Goal: Information Seeking & Learning: Learn about a topic

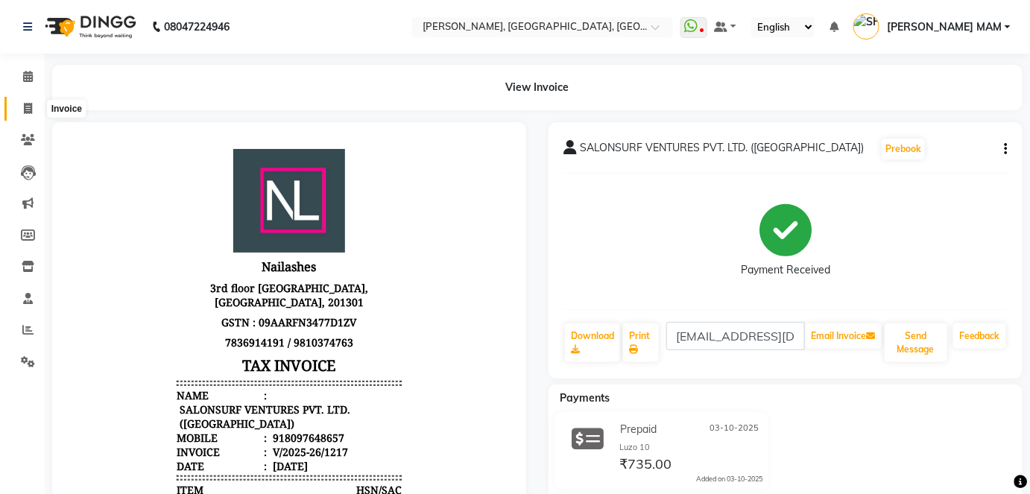
click at [21, 112] on span at bounding box center [28, 109] width 26 height 17
select select "service"
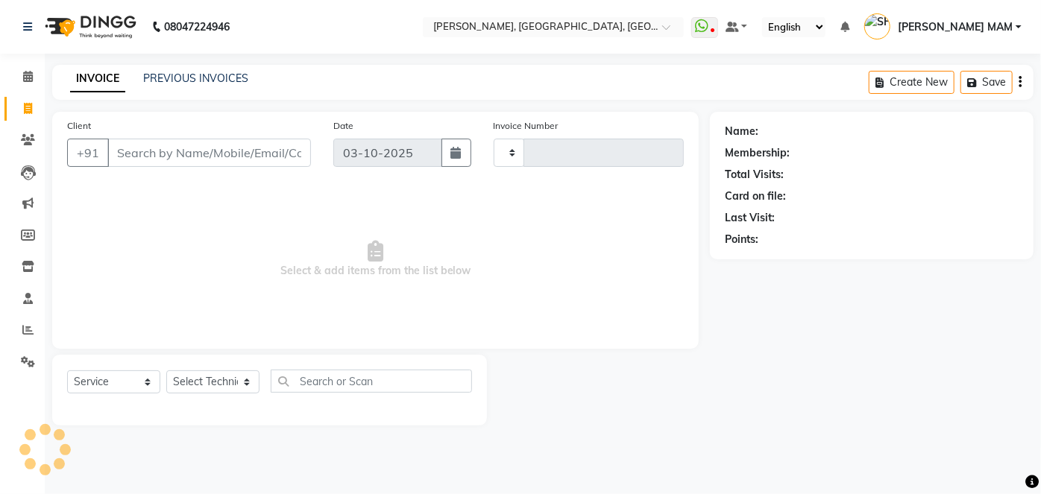
type input "1218"
select select "5188"
click at [207, 81] on link "PREVIOUS INVOICES" at bounding box center [195, 78] width 105 height 13
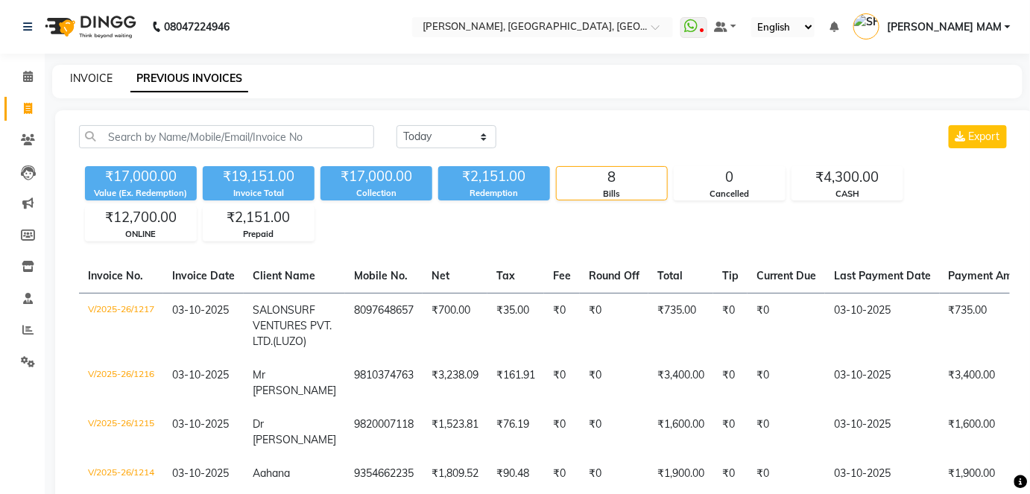
click at [85, 76] on link "INVOICE" at bounding box center [91, 78] width 42 height 13
select select "5188"
select select "service"
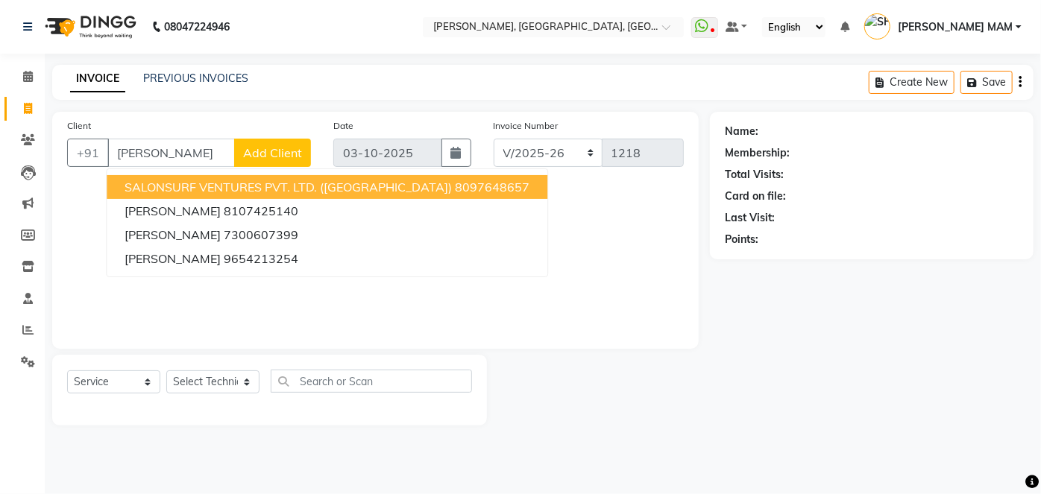
click at [180, 185] on span "SALONSURF VENTURES PVT. LTD. ([GEOGRAPHIC_DATA])" at bounding box center [288, 187] width 327 height 15
type input "8097648657"
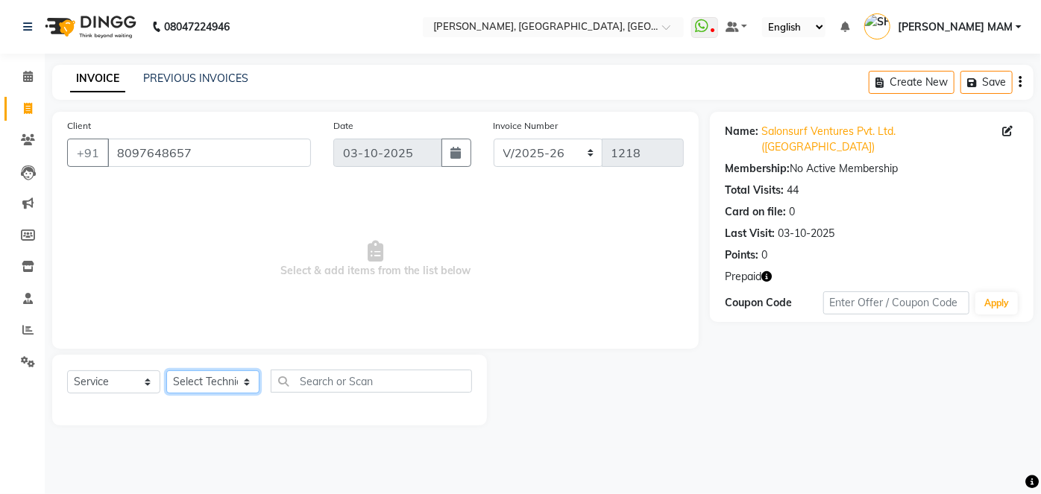
click at [251, 385] on select "Select Technician [PERSON_NAME] MANAGER [PERSON_NAME] pawan SACHIN [PERSON_NAME…" at bounding box center [212, 382] width 93 height 23
select select "68711"
click at [166, 371] on select "Select Technician [PERSON_NAME] MANAGER [PERSON_NAME] pawan SACHIN [PERSON_NAME…" at bounding box center [212, 382] width 93 height 23
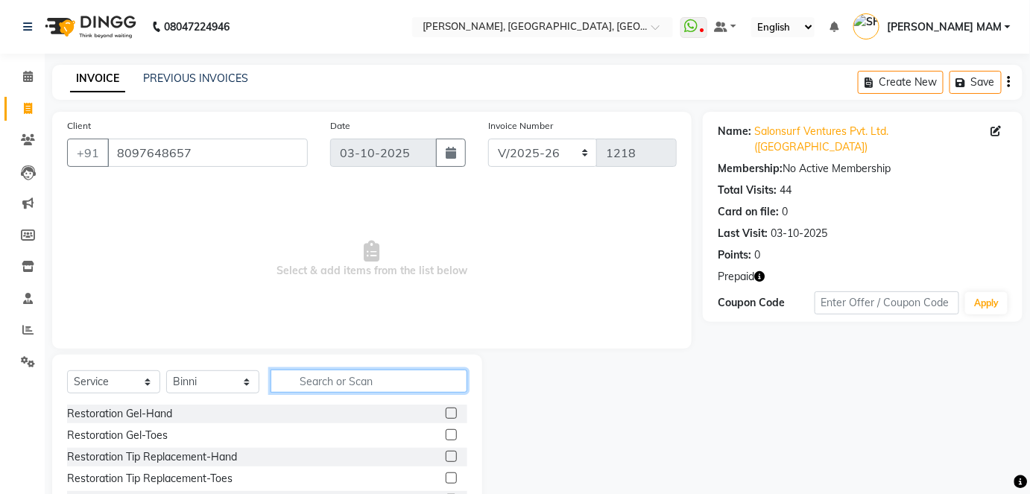
click at [318, 384] on input "text" at bounding box center [369, 381] width 197 height 23
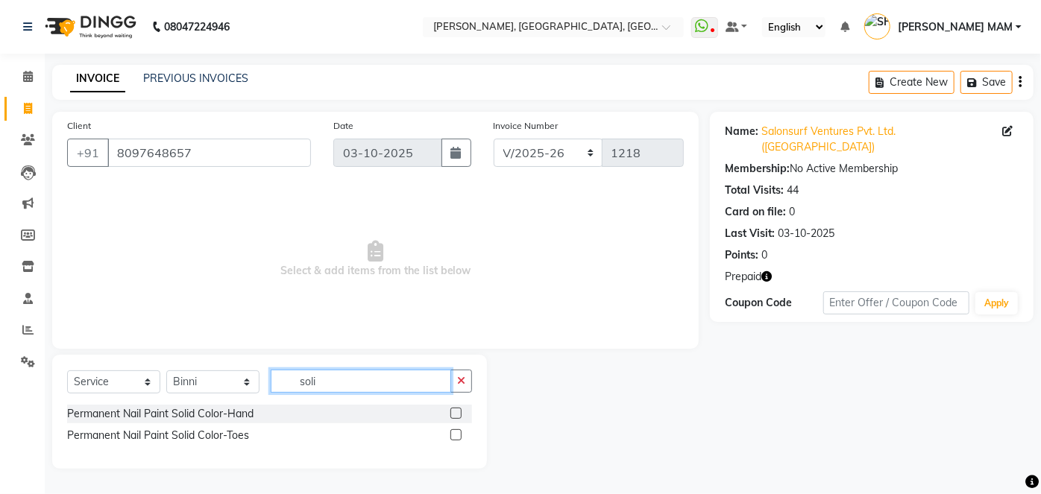
type input "soli"
click at [456, 437] on label at bounding box center [455, 434] width 11 height 11
click at [456, 437] on input "checkbox" at bounding box center [455, 436] width 10 height 10
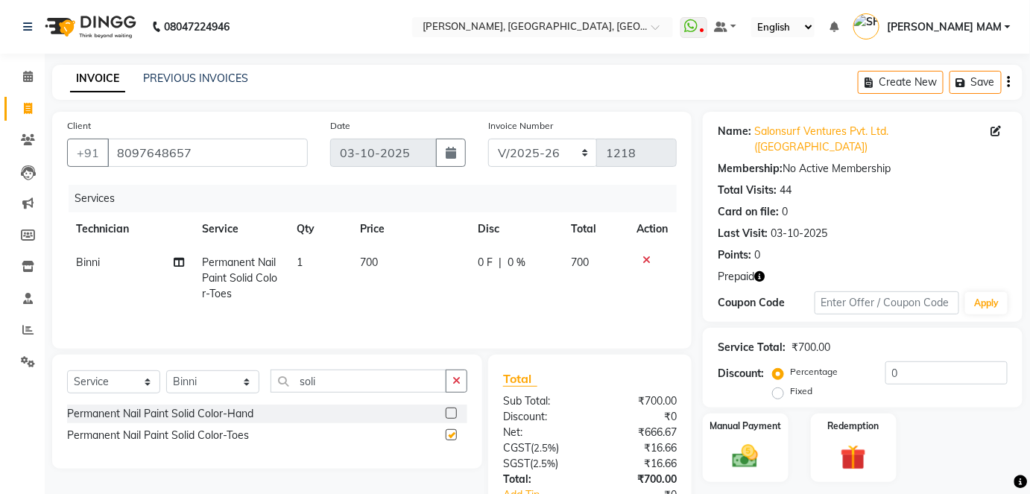
checkbox input "false"
click at [382, 264] on td "700" at bounding box center [410, 278] width 118 height 65
select select "68711"
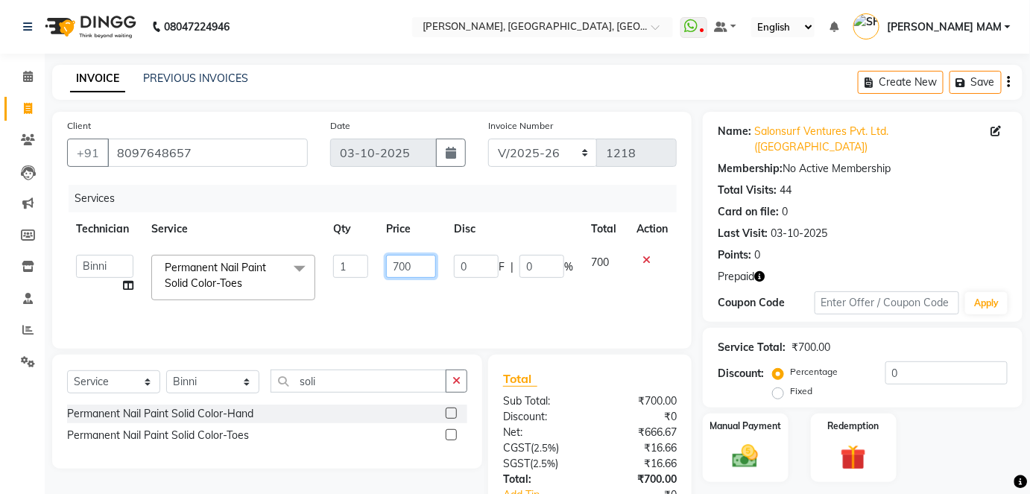
click at [422, 265] on input "700" at bounding box center [411, 266] width 50 height 23
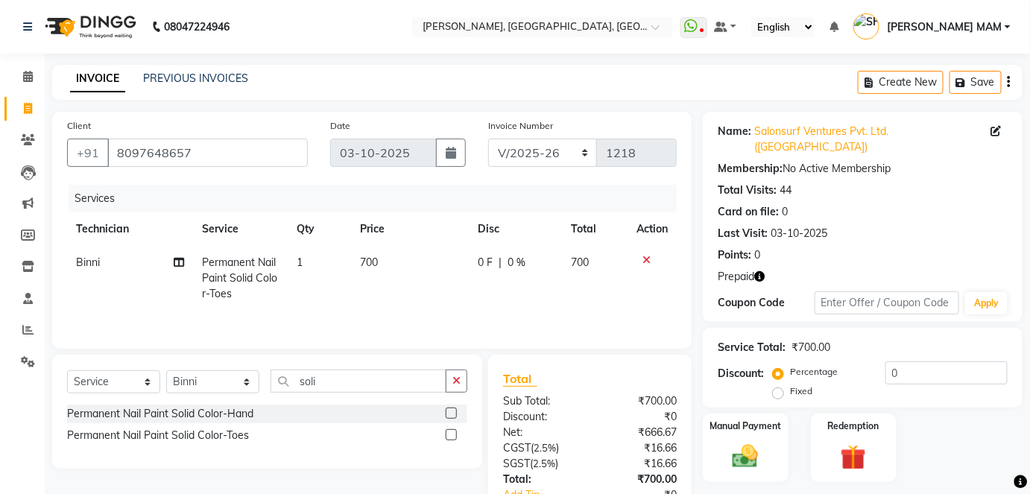
click at [104, 262] on td "Binni" at bounding box center [130, 278] width 126 height 65
select select "68711"
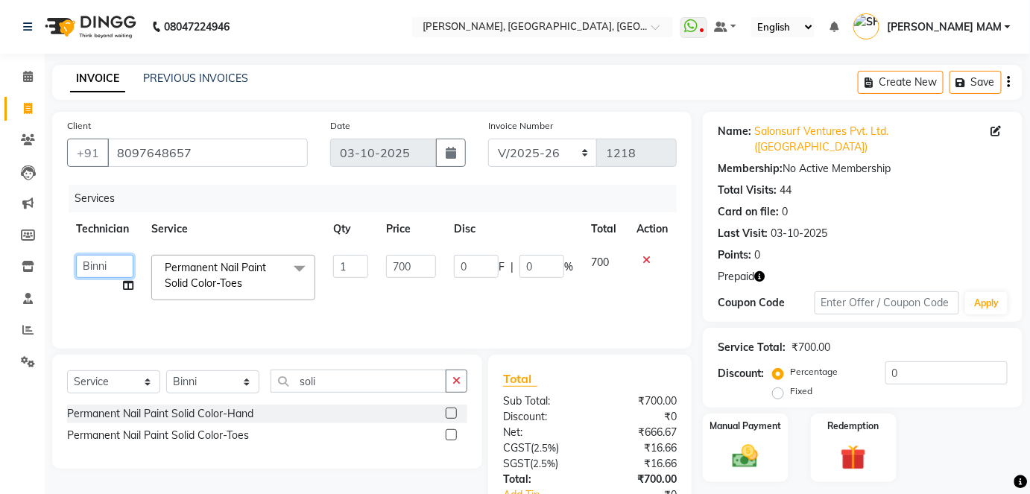
click at [105, 262] on select "[PERSON_NAME] MANAGER [PERSON_NAME] pawan SACHIN [PERSON_NAME] MAM [PERSON_NAME…" at bounding box center [104, 266] width 57 height 23
click at [420, 268] on input "700" at bounding box center [411, 266] width 50 height 23
type input "735"
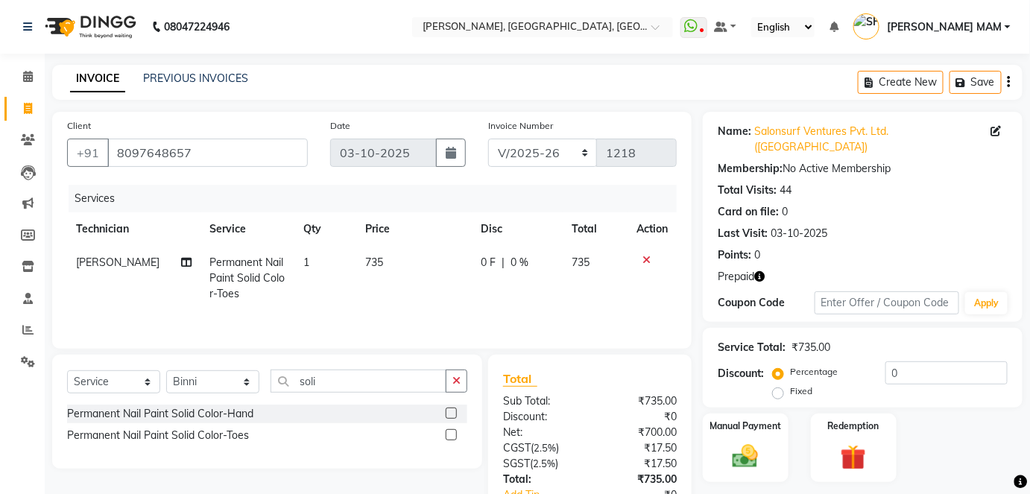
click at [463, 316] on div "Services Technician Service Qty Price Disc Total Action [PERSON_NAME] Permanent…" at bounding box center [372, 259] width 610 height 149
click at [857, 441] on img at bounding box center [853, 458] width 43 height 34
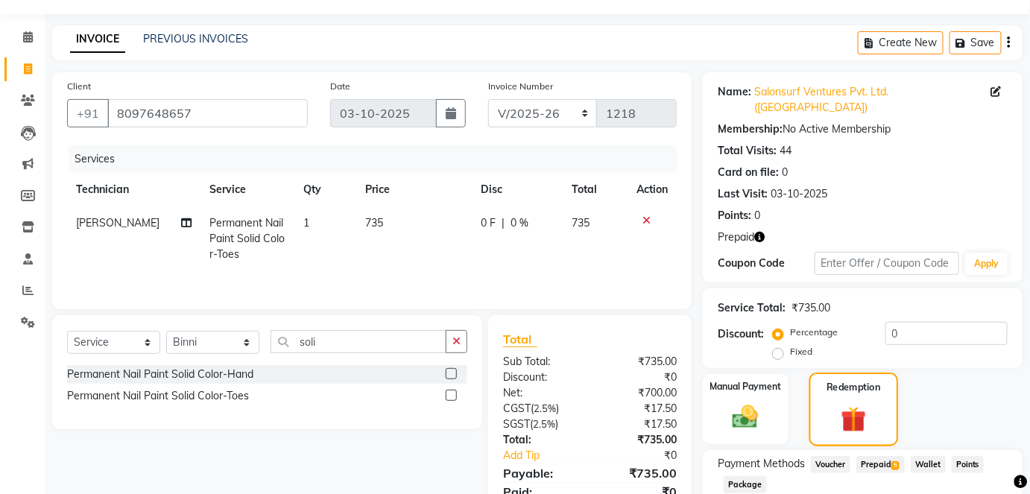
scroll to position [121, 0]
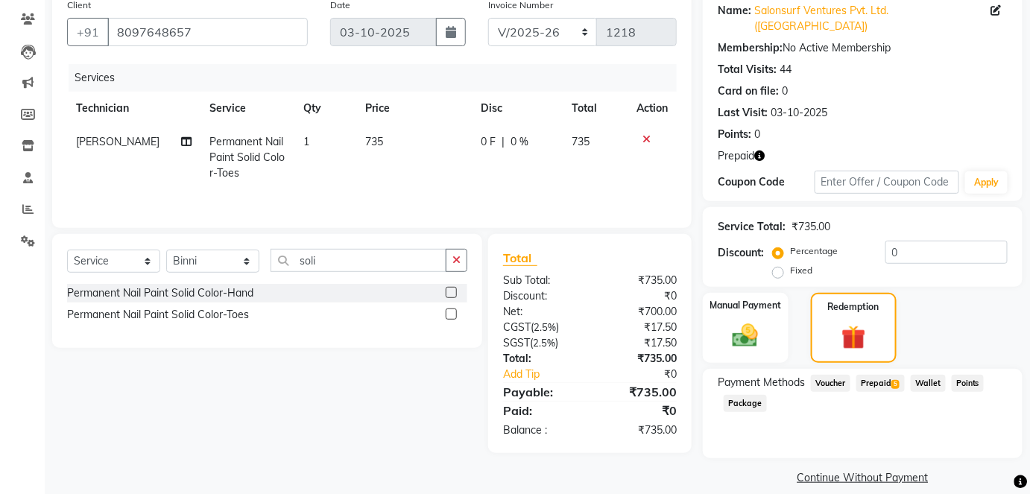
click at [880, 375] on span "Prepaid 5" at bounding box center [881, 383] width 48 height 17
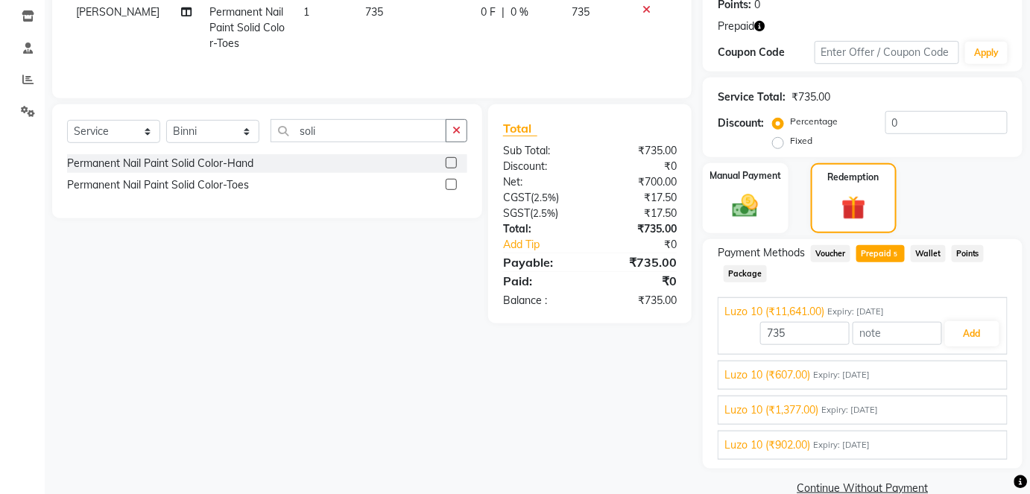
scroll to position [262, 0]
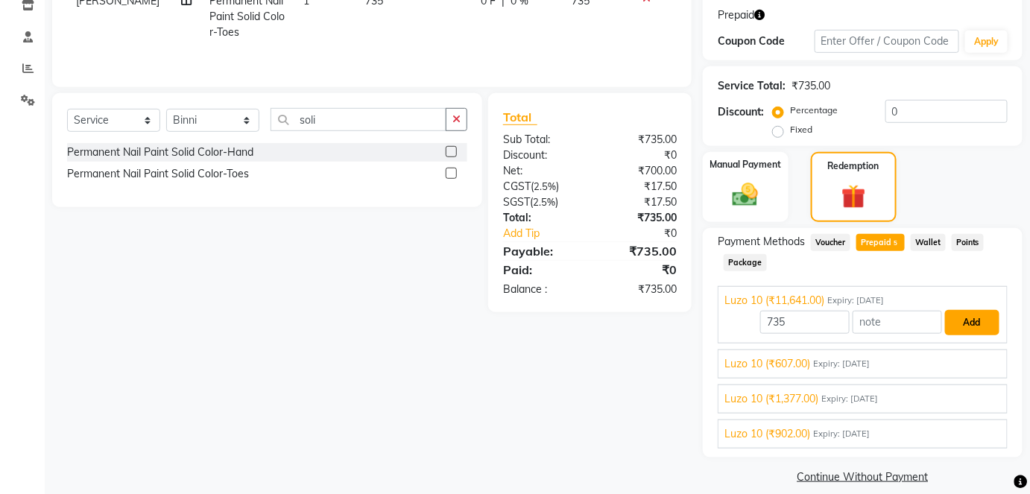
click at [951, 310] on button "Add" at bounding box center [972, 322] width 54 height 25
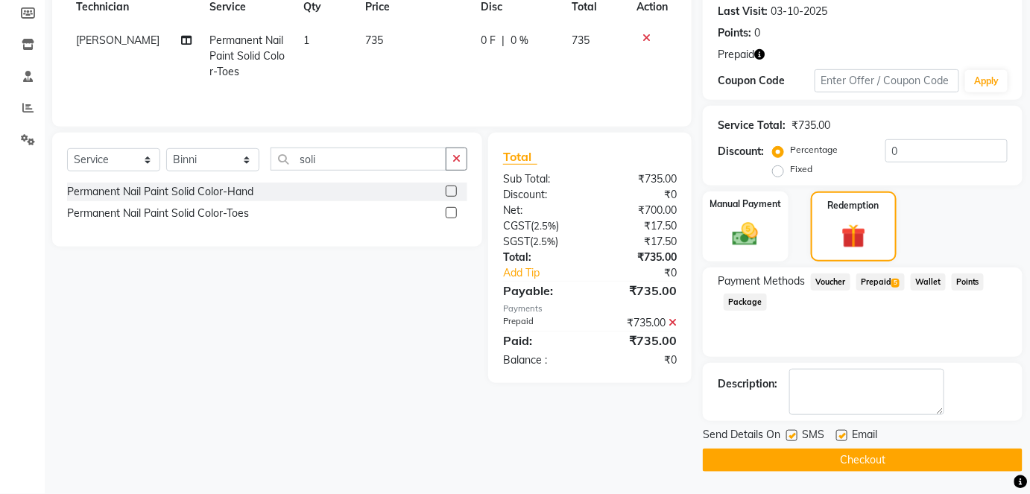
scroll to position [204, 0]
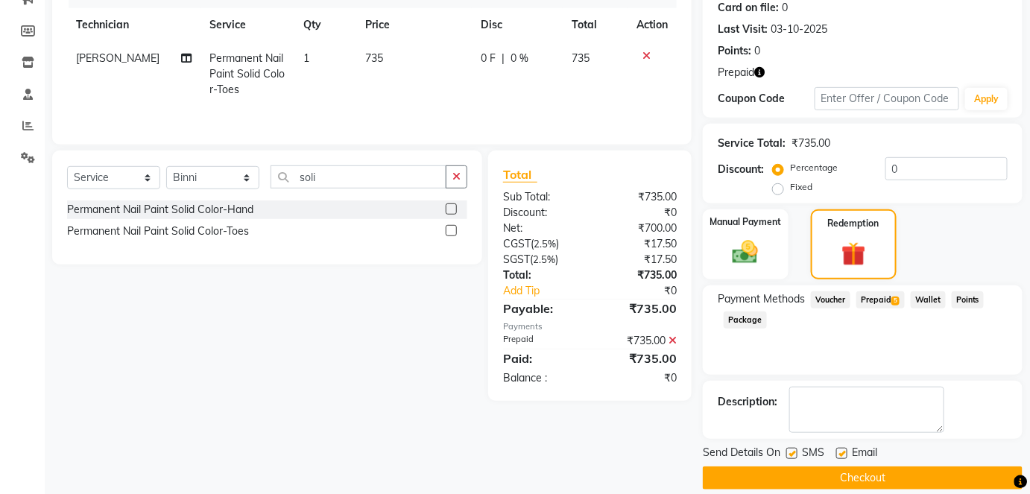
click at [844, 467] on button "Checkout" at bounding box center [863, 478] width 320 height 23
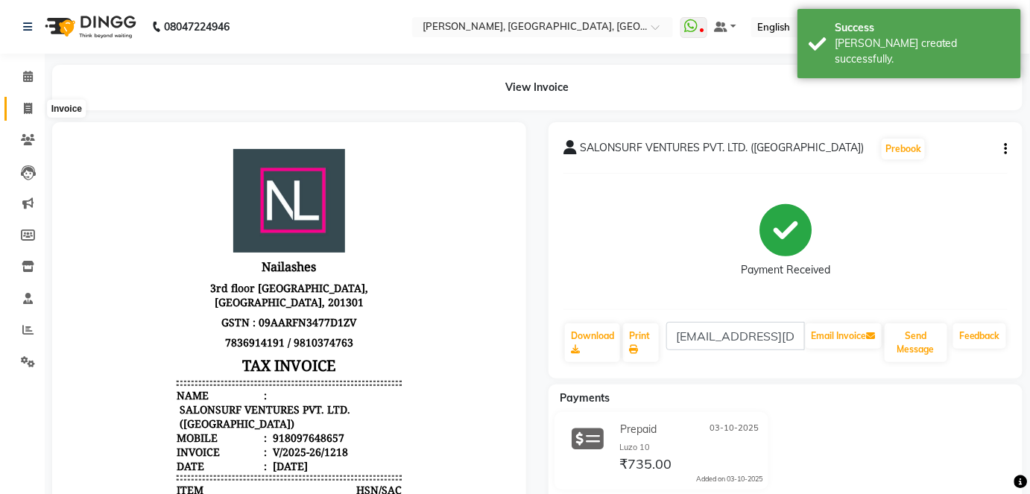
click at [26, 103] on icon at bounding box center [28, 108] width 8 height 11
select select "service"
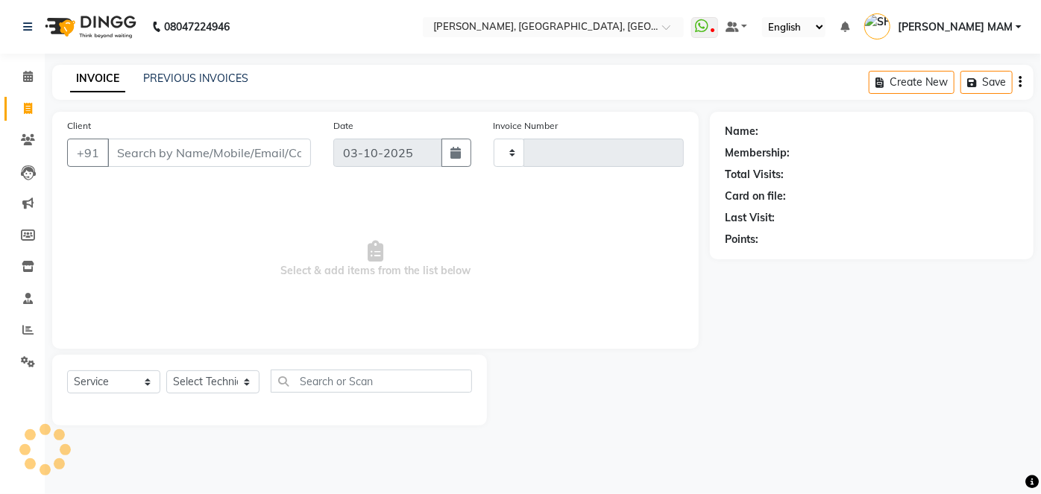
type input "1219"
select select "5188"
click at [168, 155] on input "Client" at bounding box center [209, 153] width 204 height 28
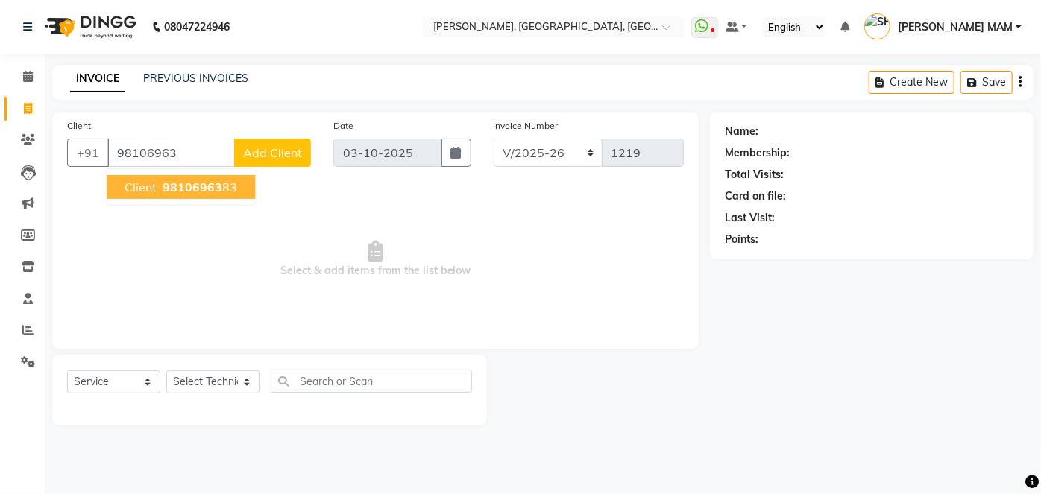
click at [169, 194] on button "client 98106963 83" at bounding box center [181, 187] width 148 height 24
type input "9810696383"
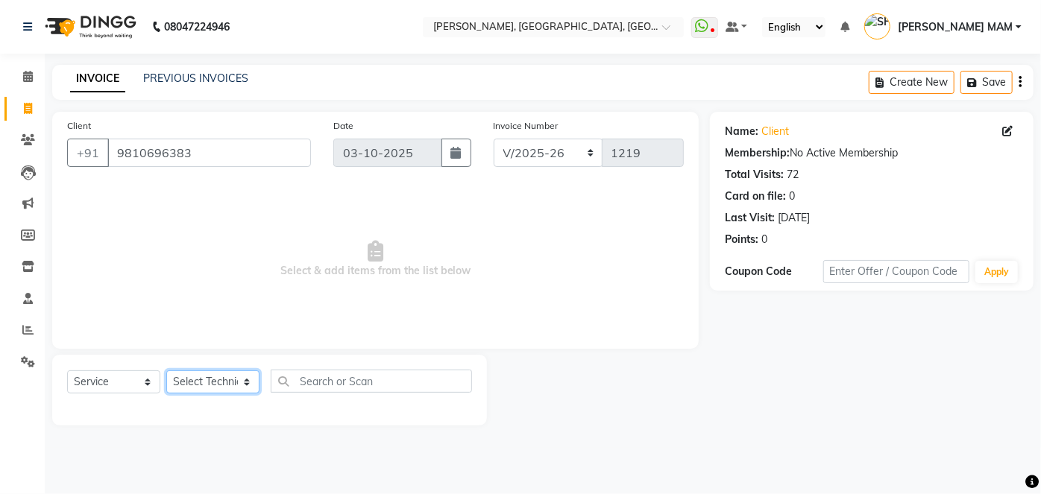
click at [245, 382] on select "Select Technician [PERSON_NAME] MANAGER [PERSON_NAME] pawan SACHIN [PERSON_NAME…" at bounding box center [212, 382] width 93 height 23
click at [166, 371] on select "Select Technician [PERSON_NAME] MANAGER [PERSON_NAME] pawan SACHIN [PERSON_NAME…" at bounding box center [212, 382] width 93 height 23
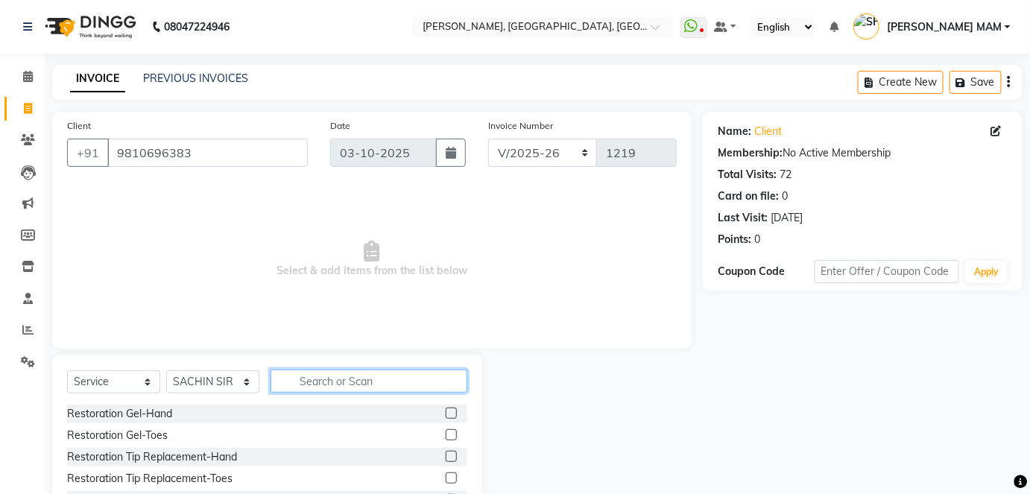
click at [300, 376] on input "text" at bounding box center [369, 381] width 197 height 23
click at [245, 387] on select "Select Technician [PERSON_NAME] MANAGER [PERSON_NAME] pawan SACHIN [PERSON_NAME…" at bounding box center [212, 382] width 93 height 23
select select "35800"
click at [166, 371] on select "Select Technician [PERSON_NAME] MANAGER [PERSON_NAME] pawan SACHIN [PERSON_NAME…" at bounding box center [212, 382] width 93 height 23
click at [306, 376] on input "text" at bounding box center [369, 381] width 197 height 23
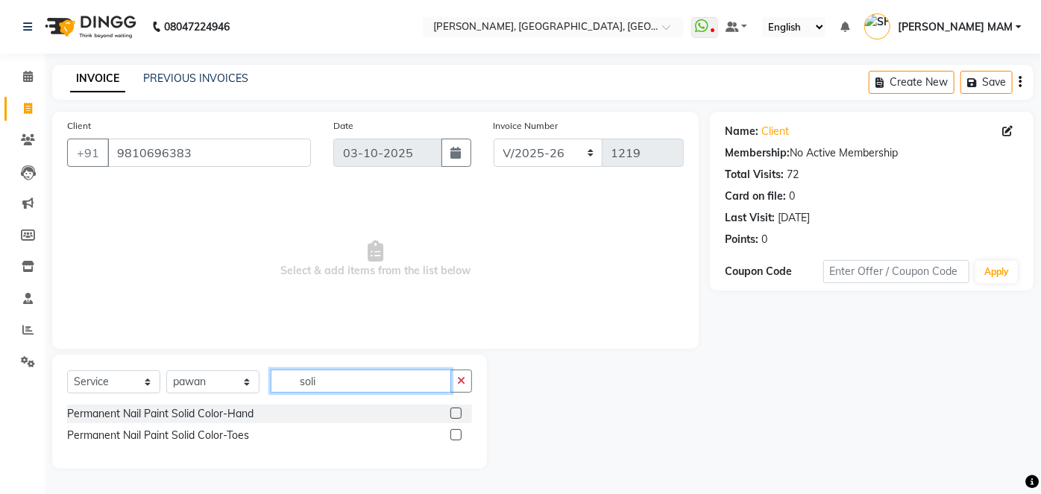
type input "soli"
click at [455, 412] on label at bounding box center [455, 413] width 11 height 11
click at [455, 412] on input "checkbox" at bounding box center [455, 414] width 10 height 10
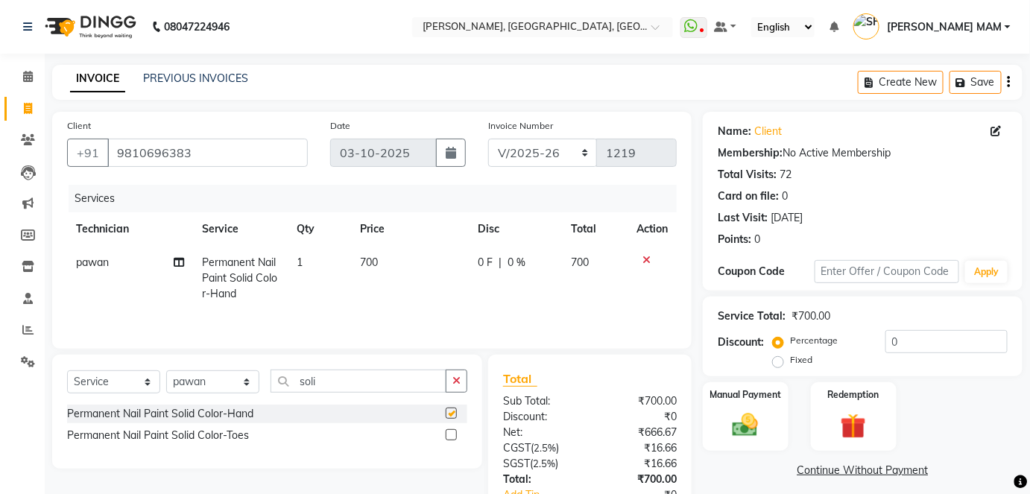
checkbox input "false"
click at [356, 269] on td "700" at bounding box center [410, 278] width 118 height 65
select select "35800"
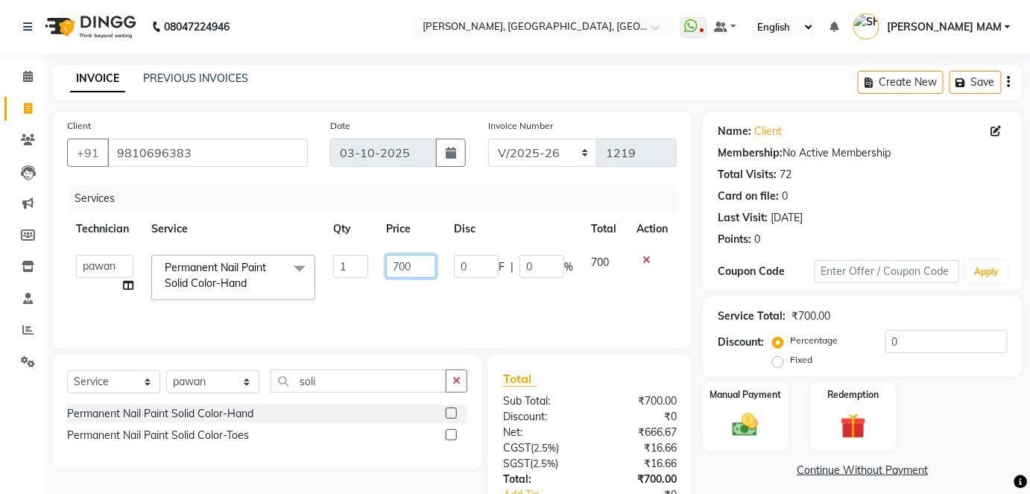
click at [429, 265] on input "700" at bounding box center [411, 266] width 50 height 23
type input "7"
type input "1000"
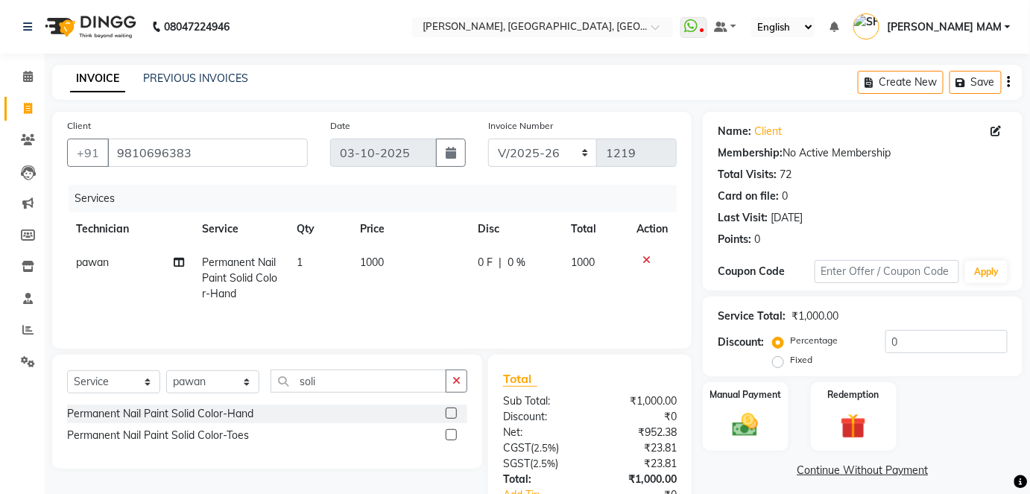
click at [475, 309] on div "Services Technician Service Qty Price Disc Total Action pawan Permanent Nail Pa…" at bounding box center [372, 259] width 610 height 149
click at [752, 433] on img at bounding box center [745, 425] width 43 height 31
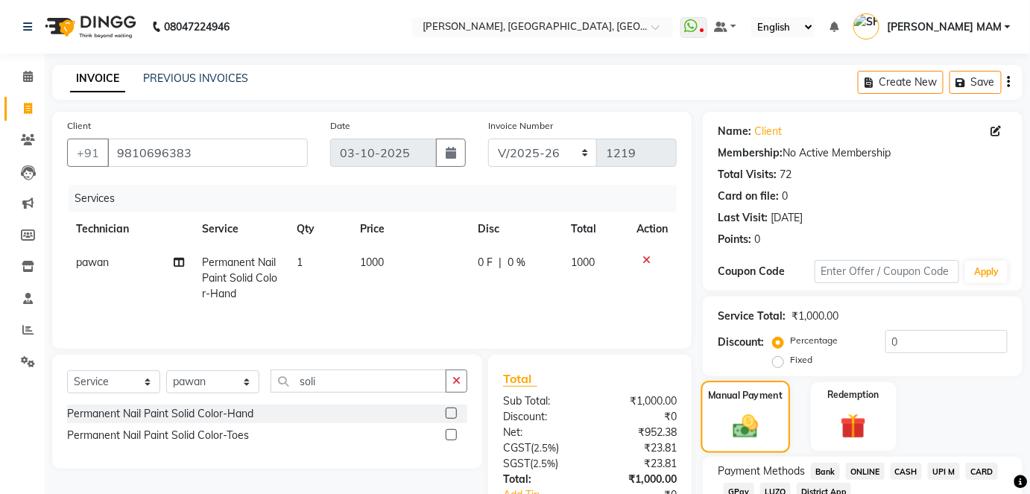
scroll to position [104, 0]
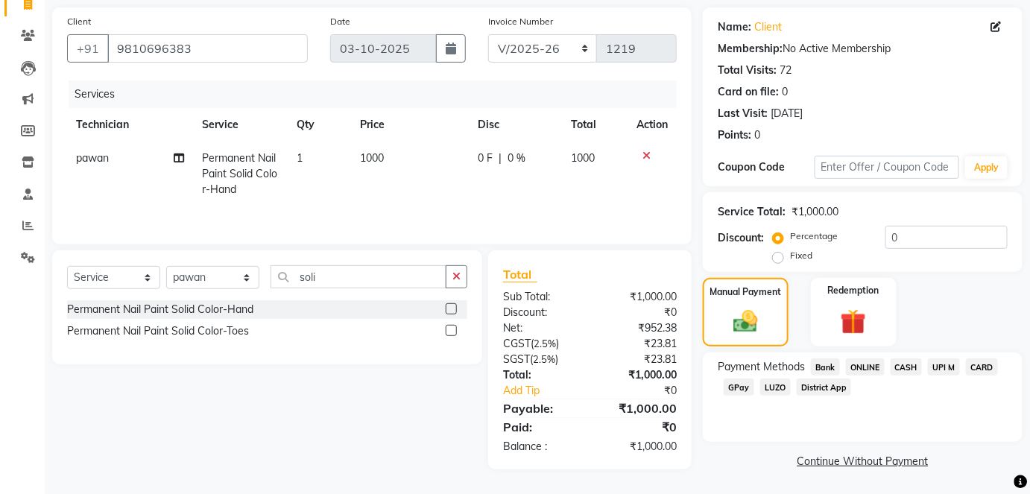
click at [910, 368] on span "CASH" at bounding box center [907, 367] width 32 height 17
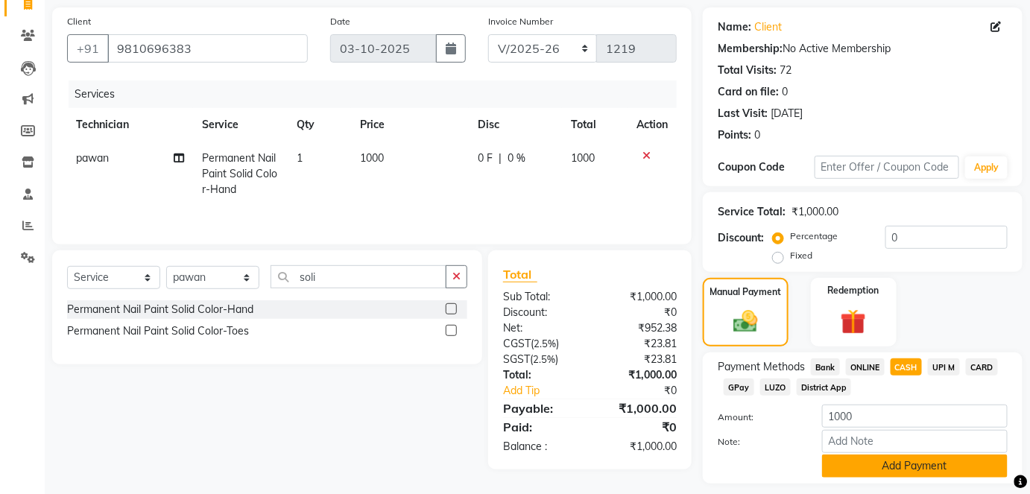
click at [910, 461] on button "Add Payment" at bounding box center [915, 466] width 186 height 23
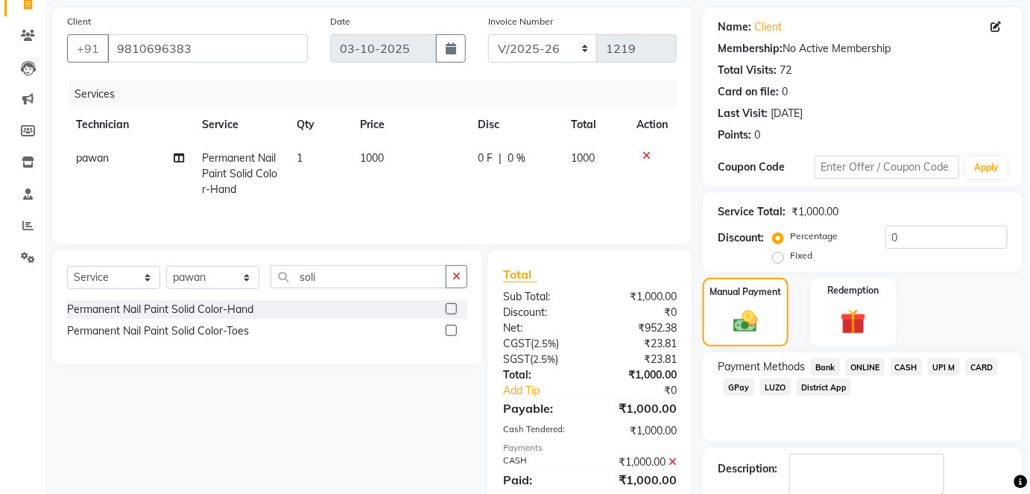
scroll to position [188, 0]
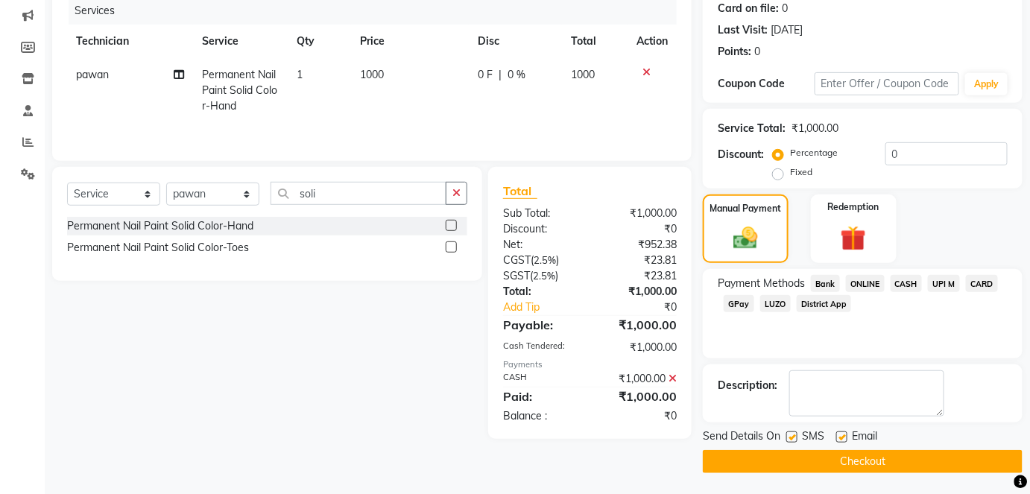
click at [875, 453] on button "Checkout" at bounding box center [863, 461] width 320 height 23
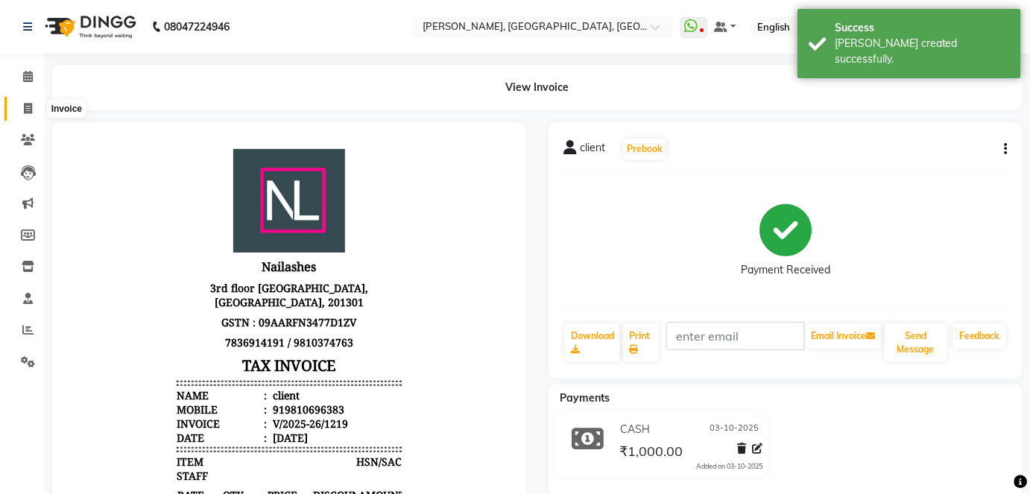
click at [24, 108] on icon at bounding box center [28, 108] width 8 height 11
select select "service"
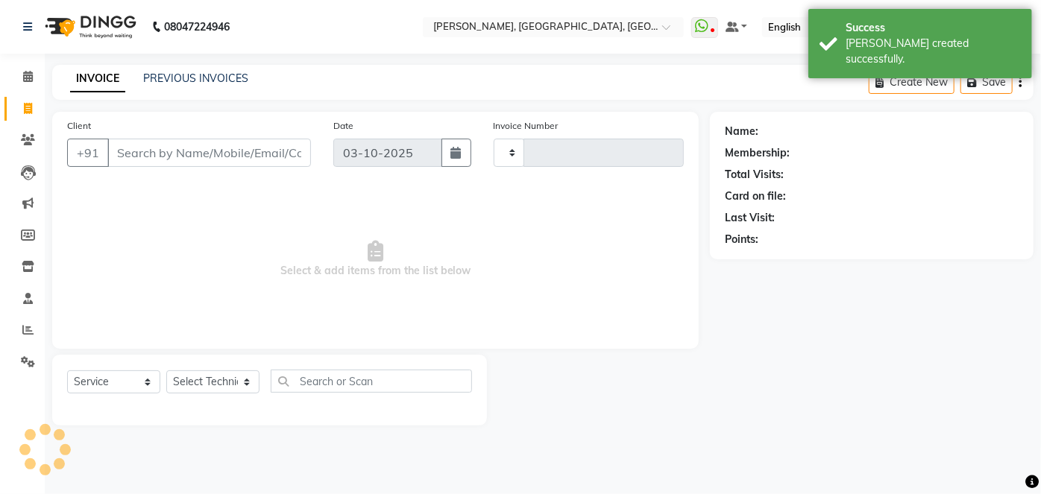
type input "1220"
select select "5188"
click at [224, 72] on link "PREVIOUS INVOICES" at bounding box center [195, 78] width 105 height 13
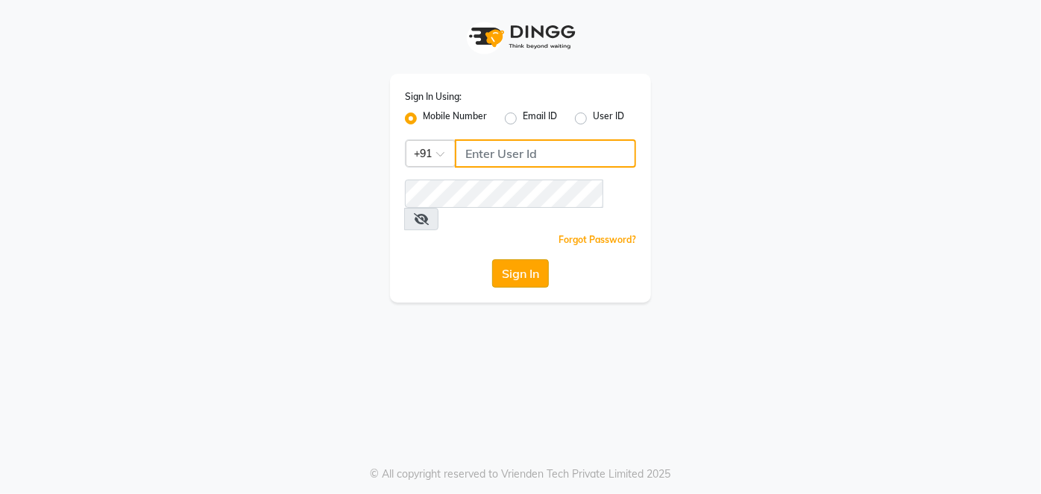
type input "9810374763"
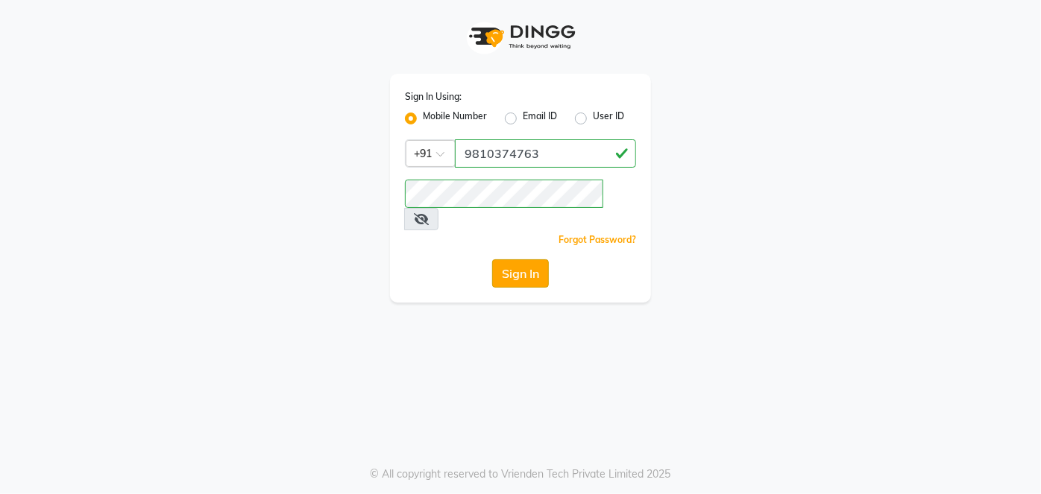
click at [538, 259] on button "Sign In" at bounding box center [520, 273] width 57 height 28
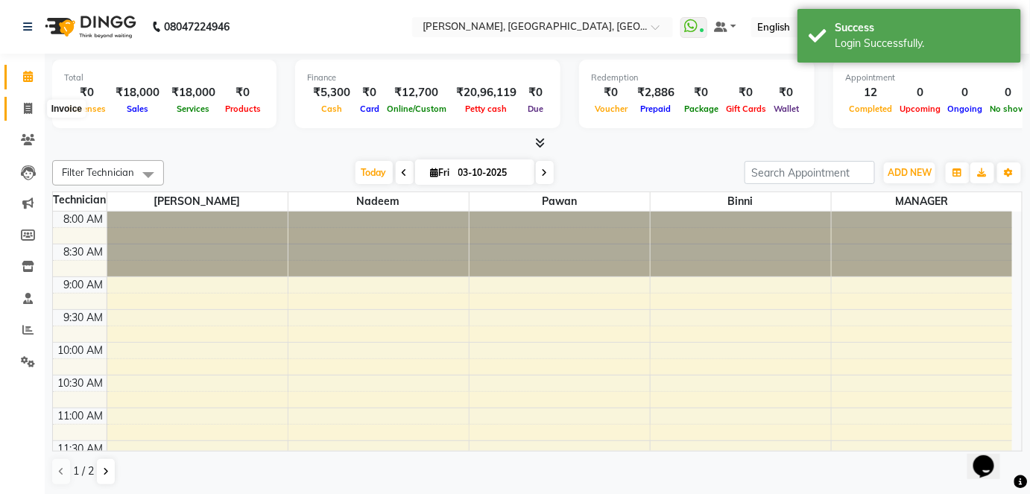
click at [31, 104] on icon at bounding box center [28, 108] width 8 height 11
select select "5188"
select select "service"
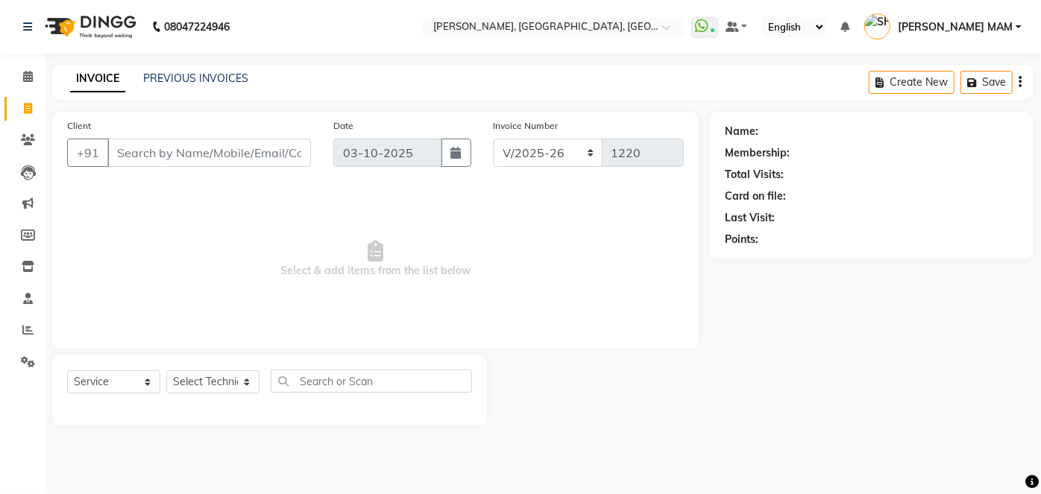
click at [31, 104] on icon at bounding box center [28, 108] width 8 height 11
select select "service"
type input "1220"
select select "5188"
click at [23, 334] on icon at bounding box center [27, 329] width 11 height 11
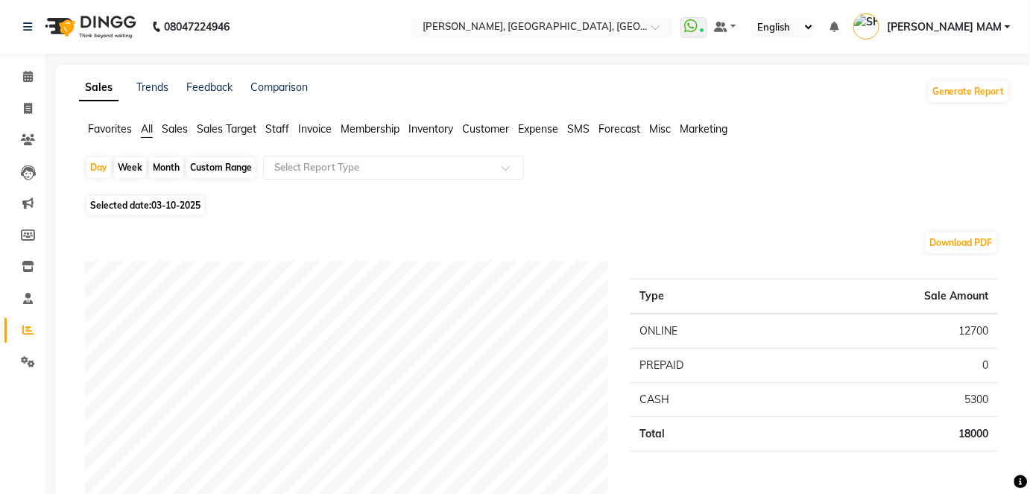
click at [171, 127] on span "Sales" at bounding box center [175, 128] width 26 height 13
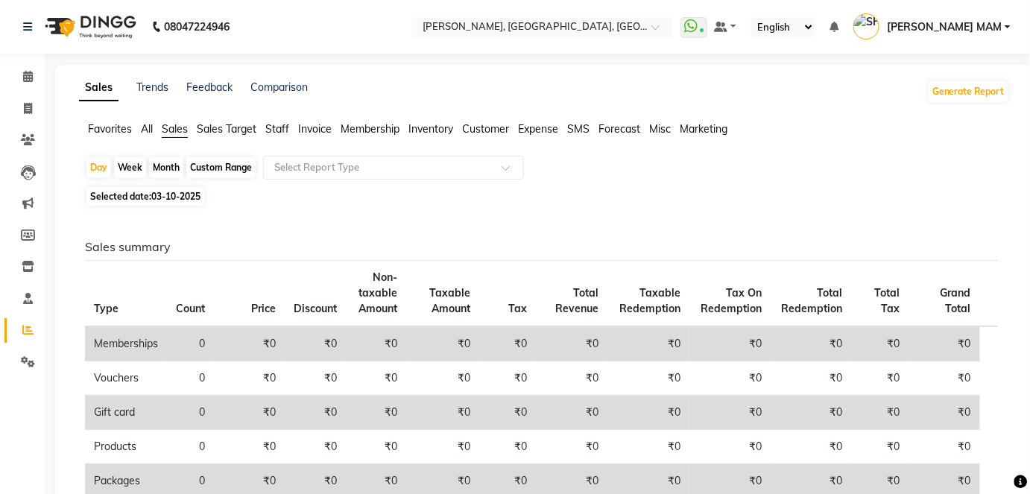
click at [166, 165] on div "Month" at bounding box center [166, 167] width 34 height 21
select select "10"
select select "2025"
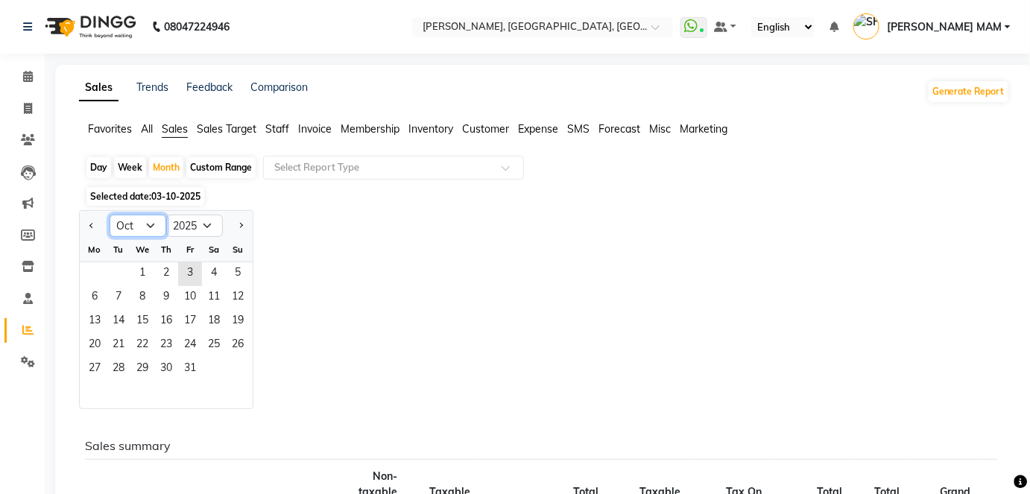
click at [145, 226] on select "Jan Feb Mar Apr May Jun Jul Aug Sep Oct Nov Dec" at bounding box center [138, 226] width 57 height 22
select select "9"
click at [110, 215] on select "Jan Feb Mar Apr May Jun Jul Aug Sep Oct Nov Dec" at bounding box center [138, 226] width 57 height 22
click at [98, 277] on span "1" at bounding box center [95, 274] width 24 height 24
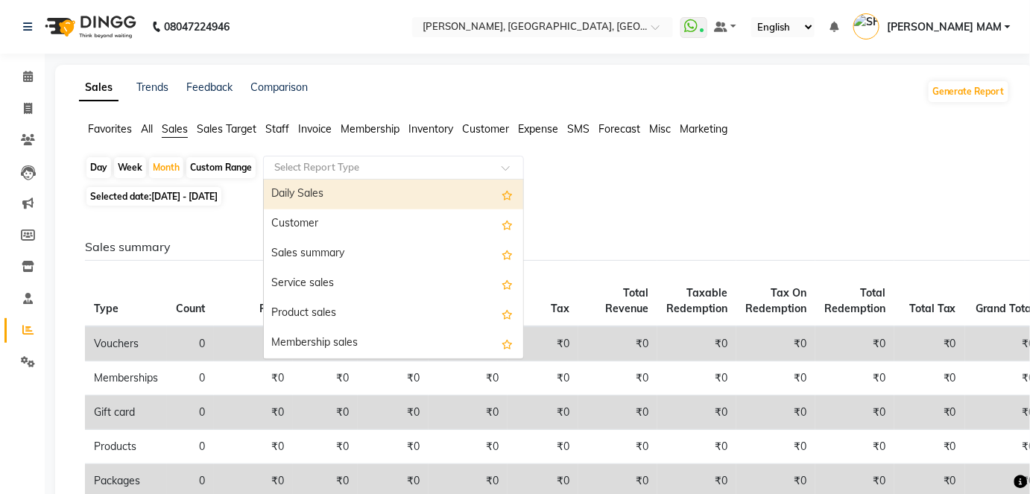
click at [334, 163] on input "text" at bounding box center [378, 167] width 215 height 15
click at [338, 198] on div "Daily Sales" at bounding box center [393, 195] width 259 height 30
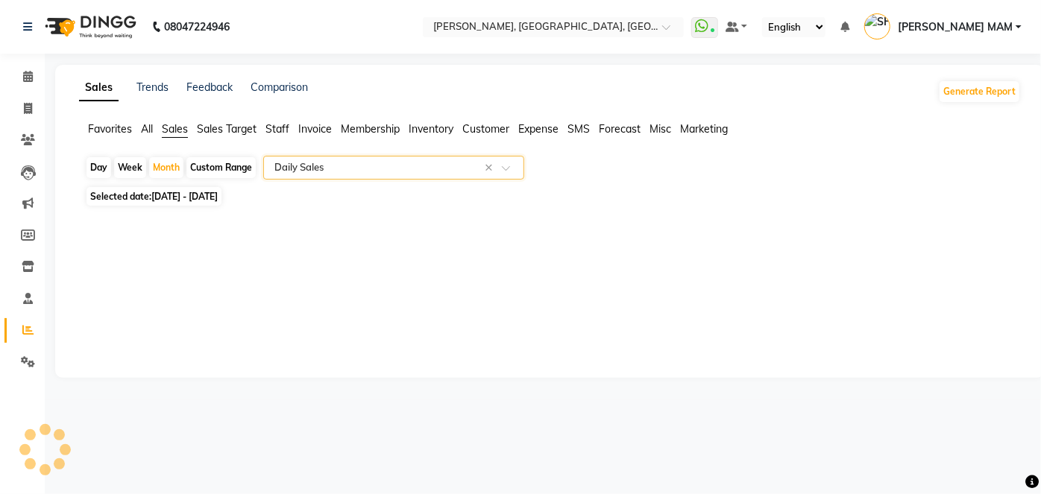
select select "full_report"
select select "csv"
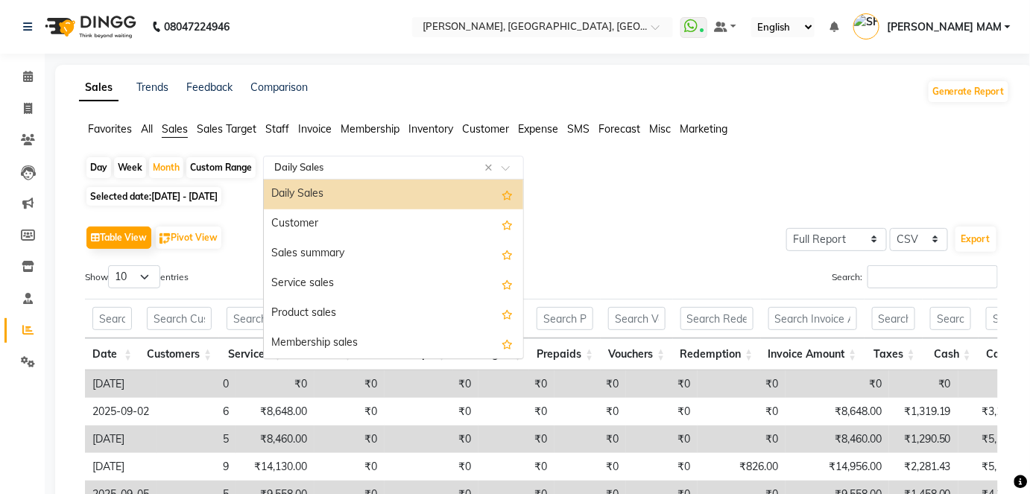
scroll to position [358, 0]
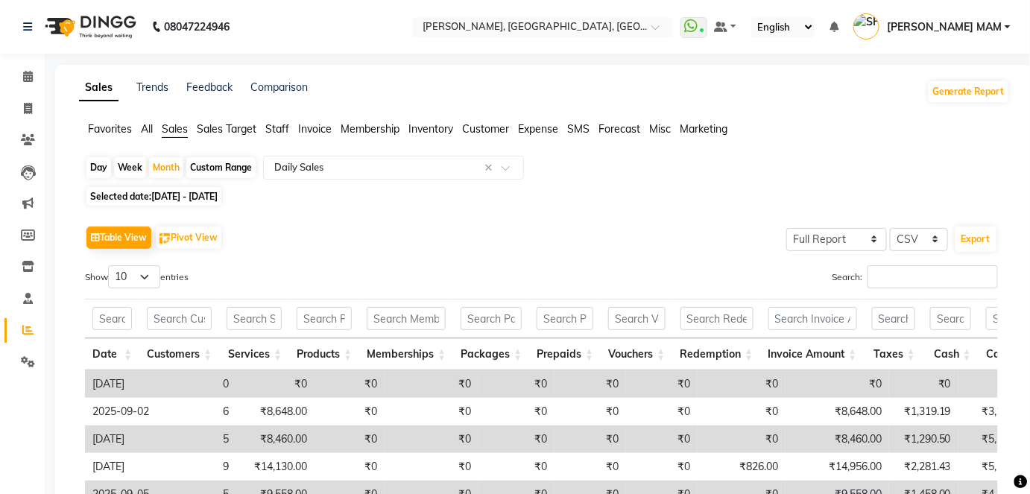
click at [696, 146] on div "Favorites All Sales Sales Target Staff Invoice Membership Inventory Customer Ex…" at bounding box center [545, 136] width 954 height 28
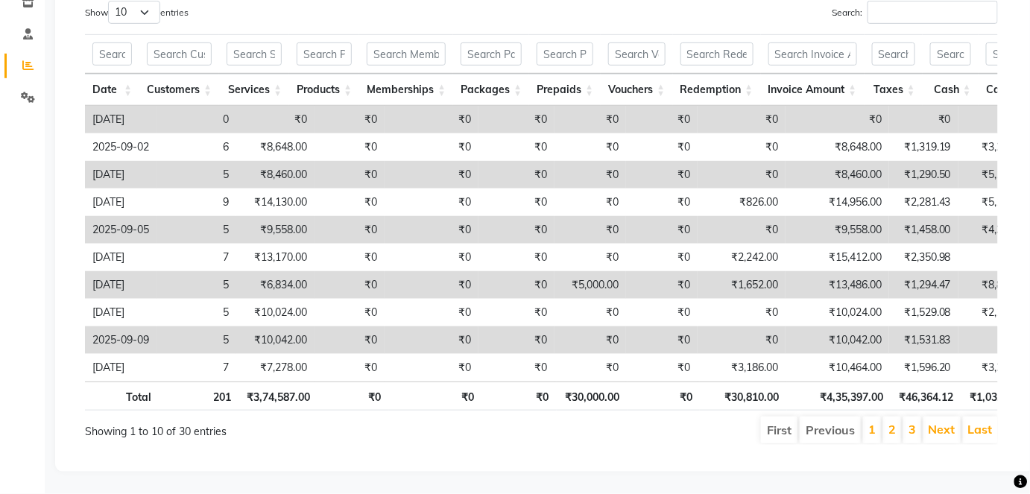
scroll to position [283, 0]
click at [914, 422] on link "3" at bounding box center [912, 429] width 7 height 15
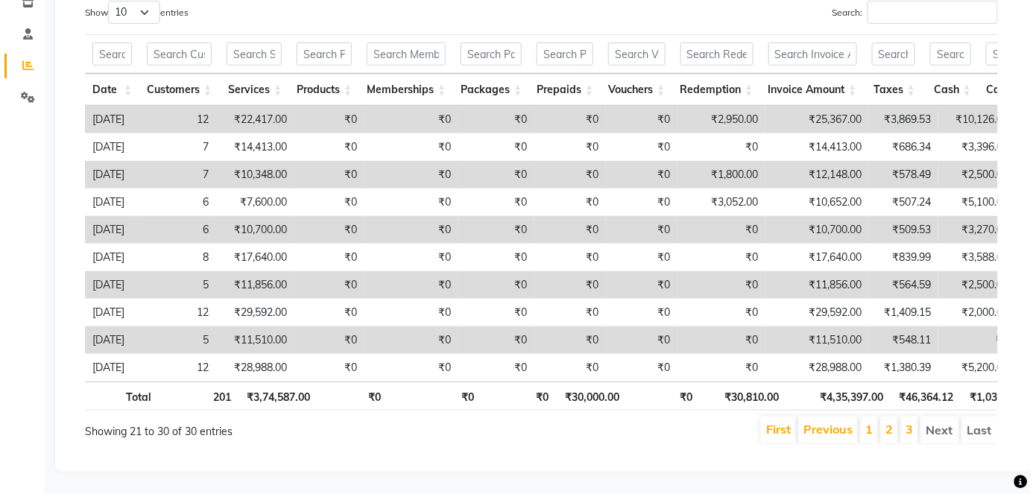
click at [986, 417] on li "Last" at bounding box center [980, 430] width 37 height 27
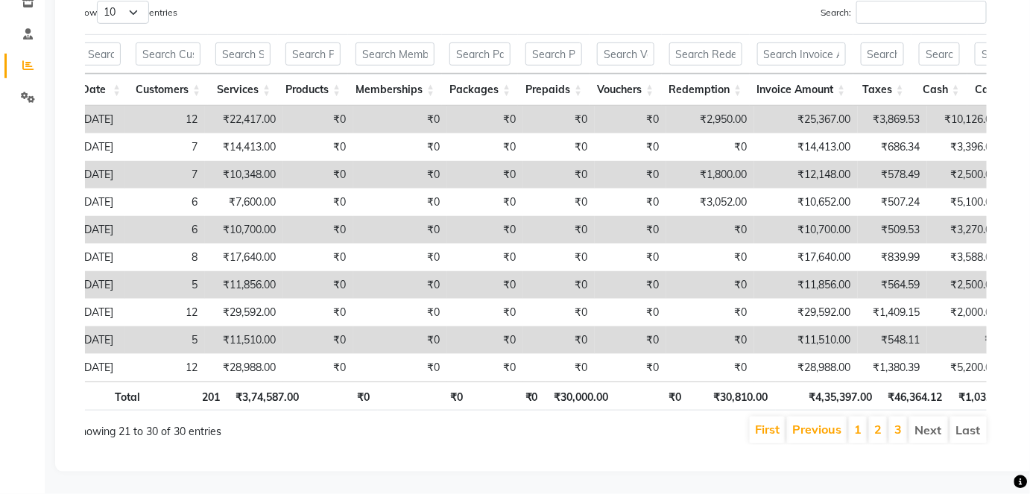
scroll to position [0, 0]
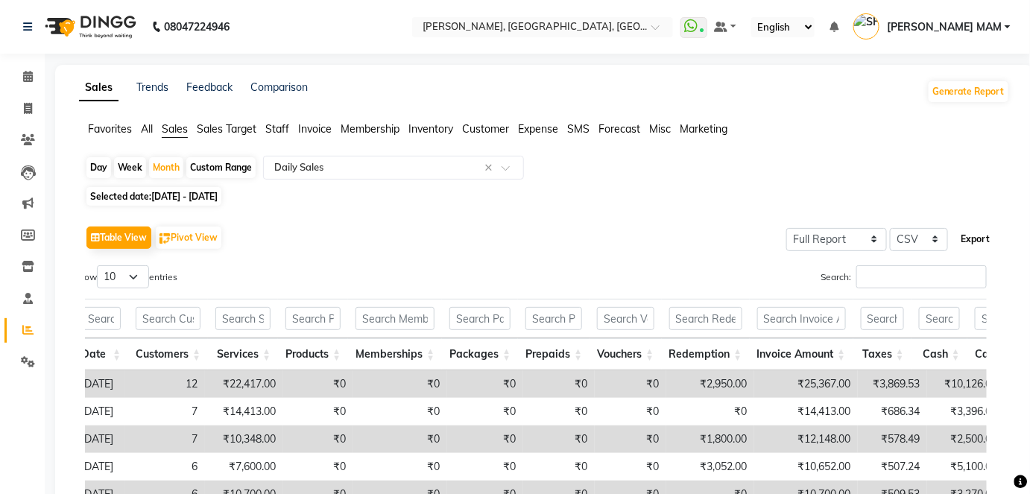
click at [988, 233] on button "Export" at bounding box center [976, 239] width 41 height 25
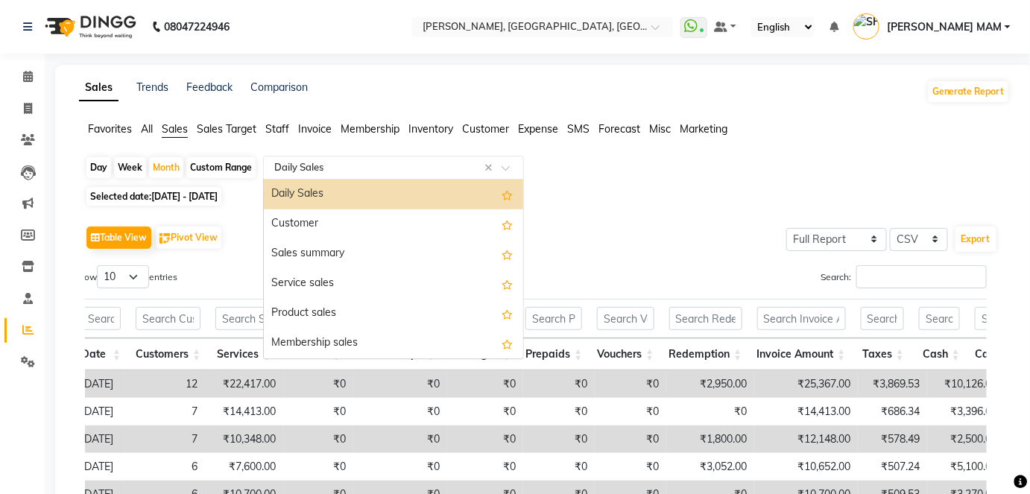
click at [379, 160] on input "text" at bounding box center [378, 167] width 215 height 15
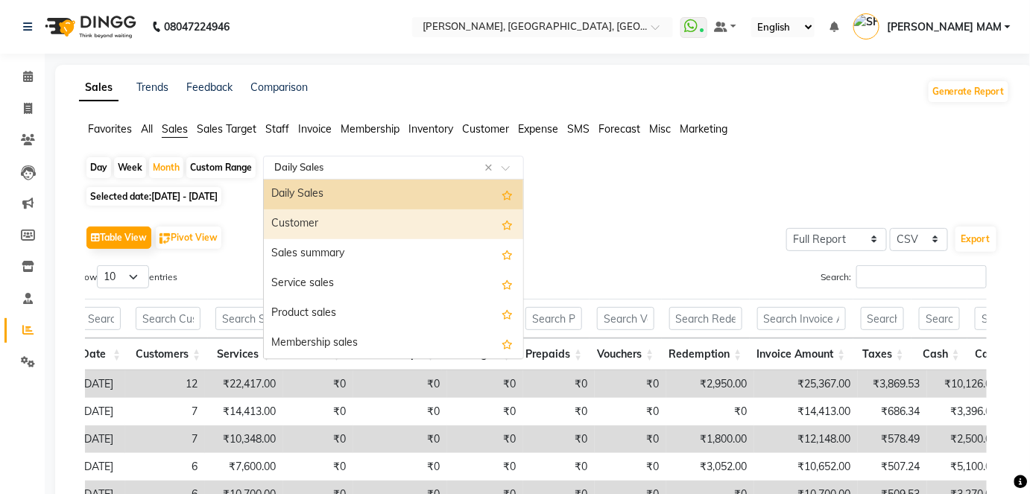
click at [366, 219] on div "Customer" at bounding box center [393, 224] width 259 height 30
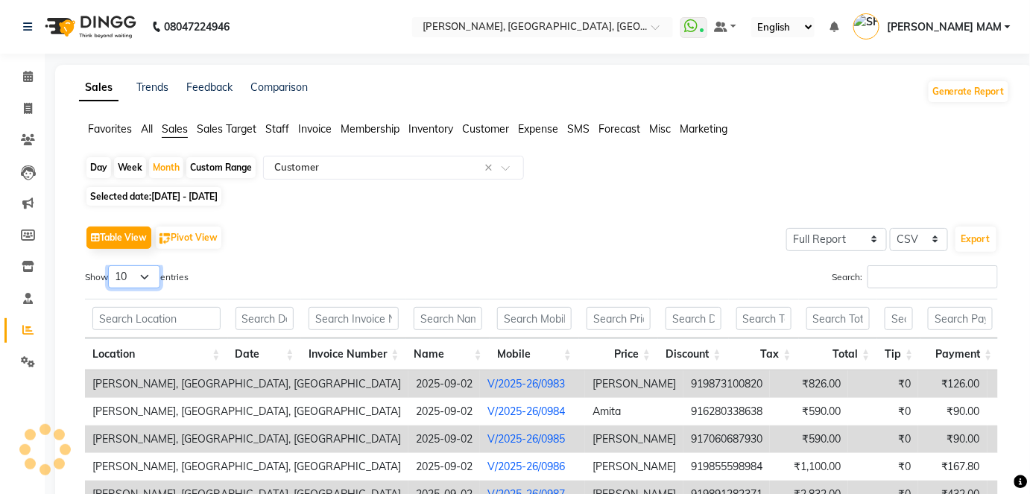
click at [130, 274] on select "10 25 50 100" at bounding box center [134, 276] width 52 height 23
select select "100"
click at [110, 265] on select "10 25 50 100" at bounding box center [134, 276] width 52 height 23
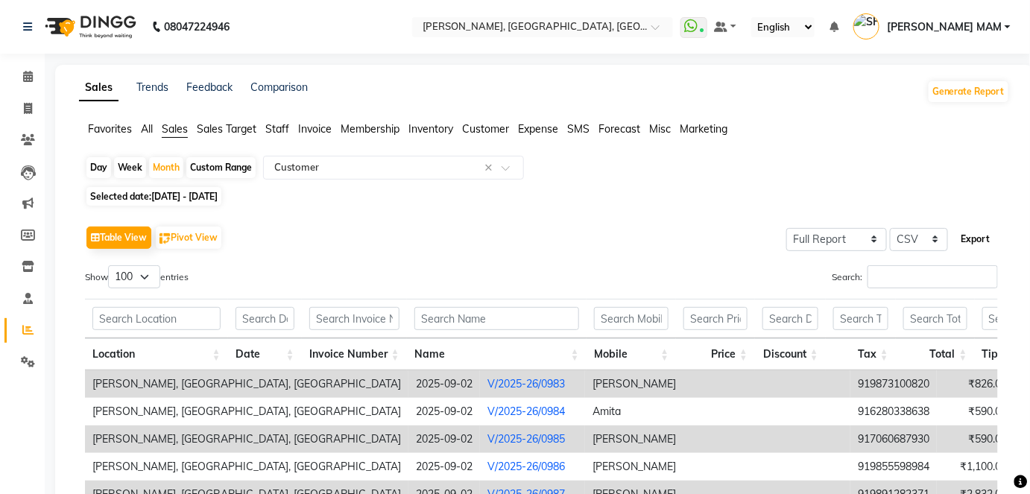
click at [980, 249] on button "Export" at bounding box center [976, 239] width 41 height 25
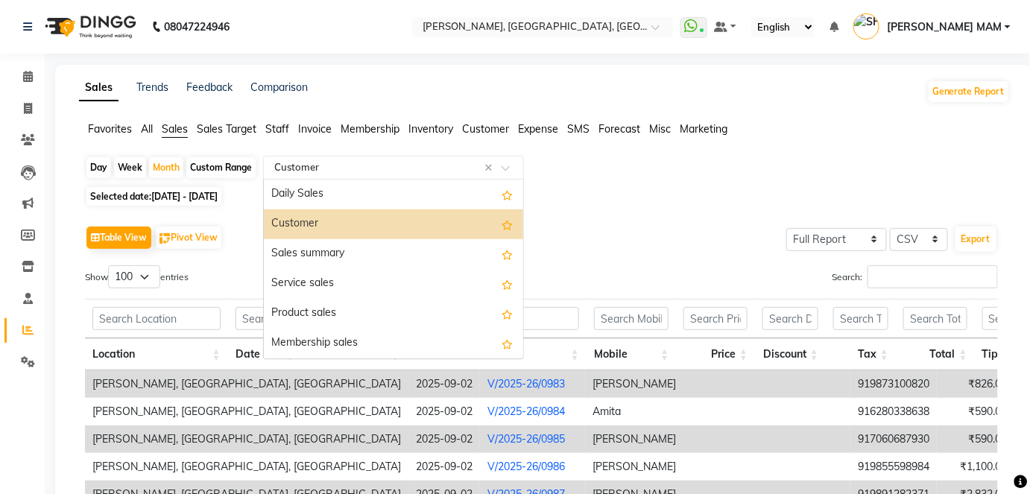
click at [415, 161] on input "text" at bounding box center [378, 167] width 215 height 15
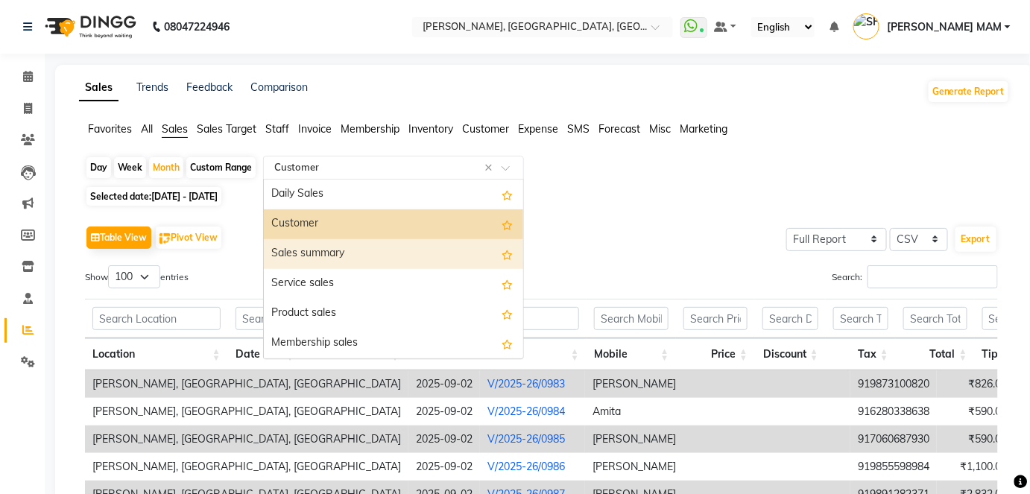
click at [373, 249] on div "Sales summary" at bounding box center [393, 254] width 259 height 30
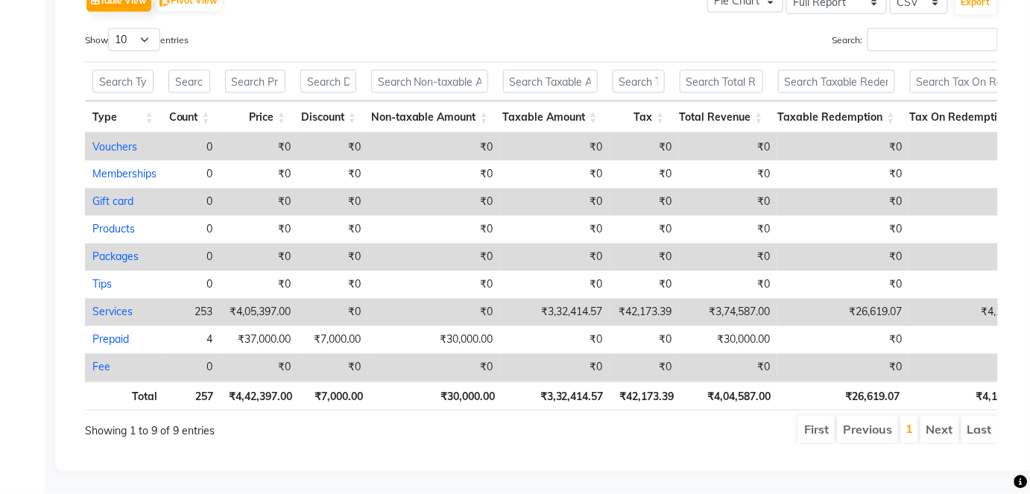
scroll to position [0, 11]
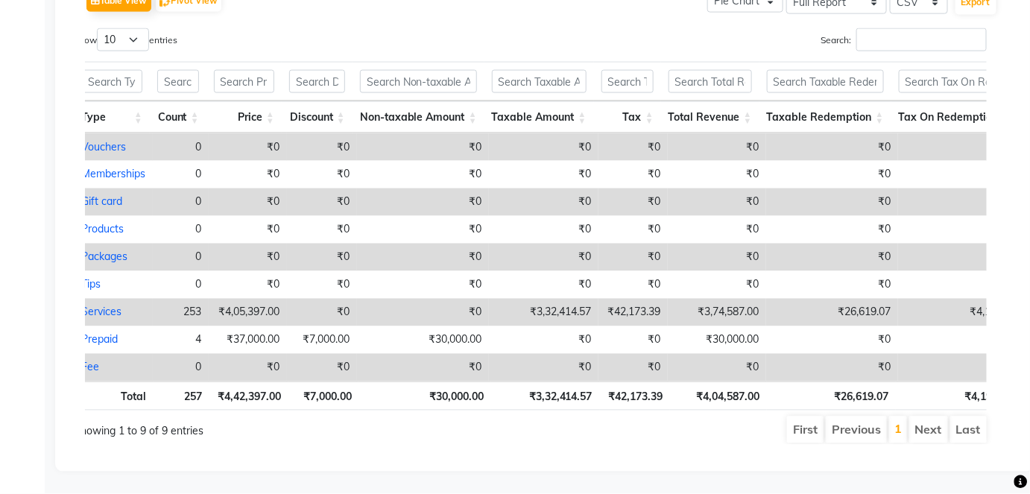
click at [968, 424] on li "Last" at bounding box center [969, 430] width 37 height 27
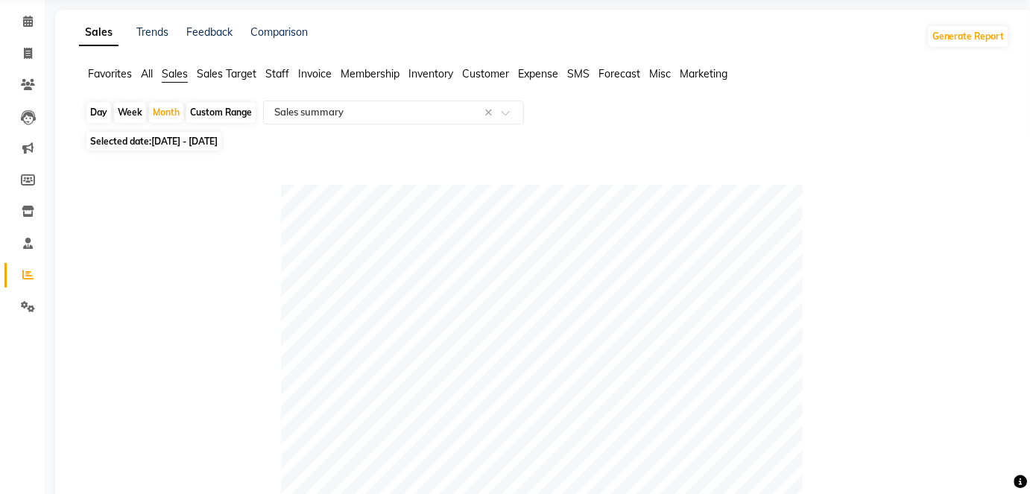
scroll to position [0, 0]
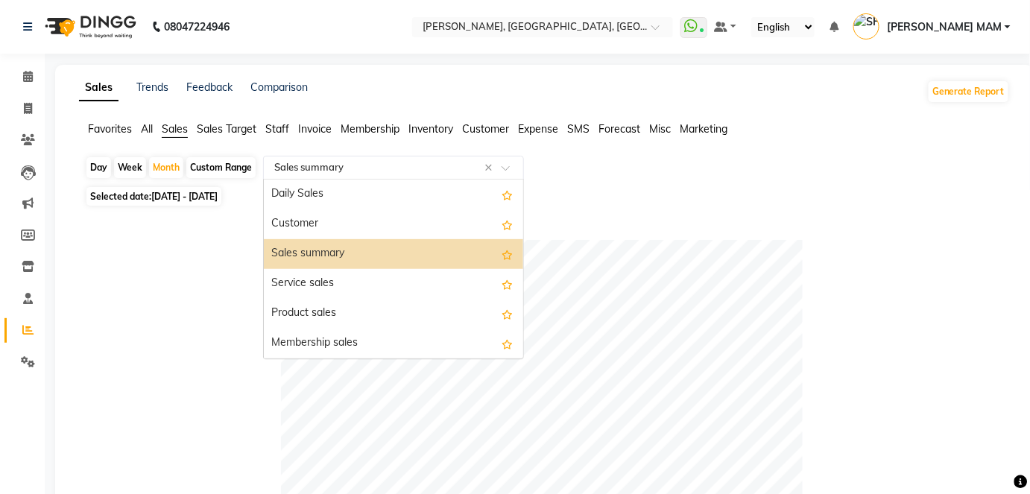
click at [365, 173] on input "text" at bounding box center [378, 167] width 215 height 15
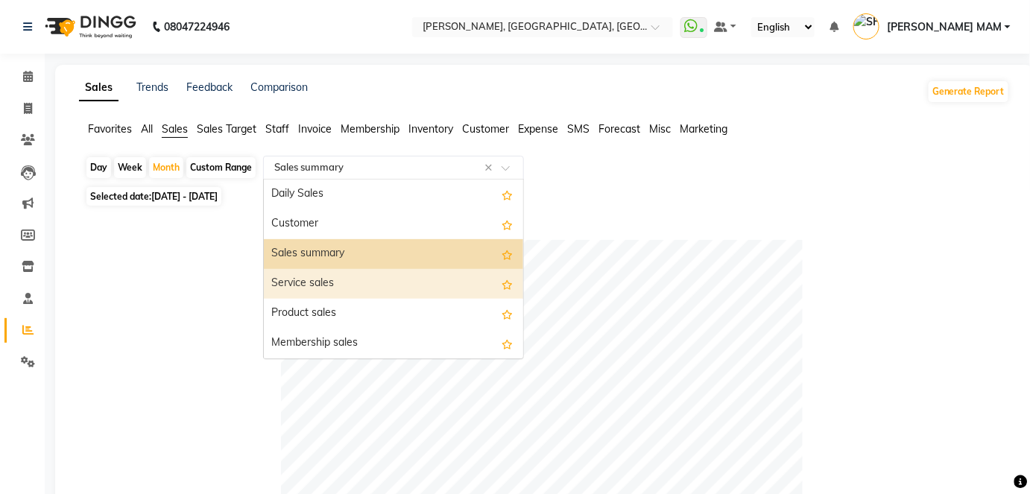
click at [338, 278] on div "Service sales" at bounding box center [393, 284] width 259 height 30
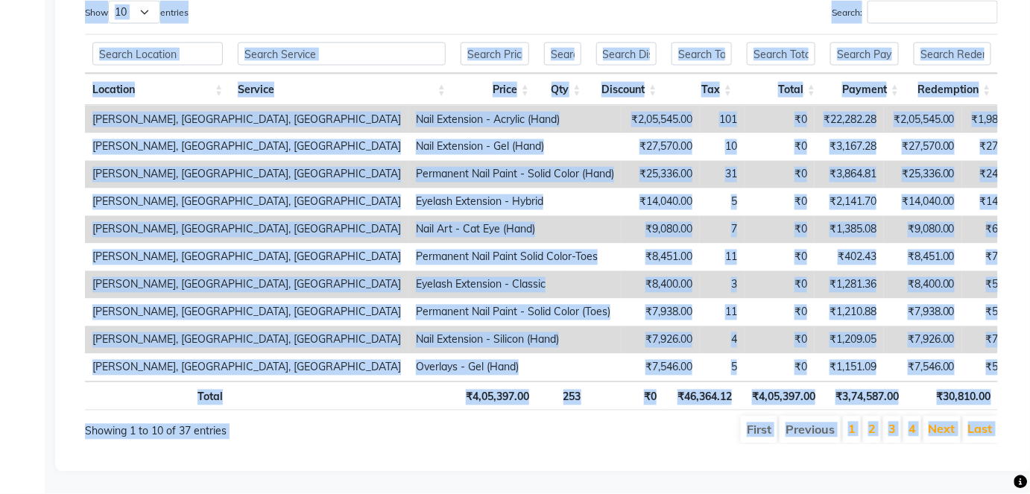
drag, startPoint x: 1030, startPoint y: 488, endPoint x: 1039, endPoint y: 486, distance: 9.1
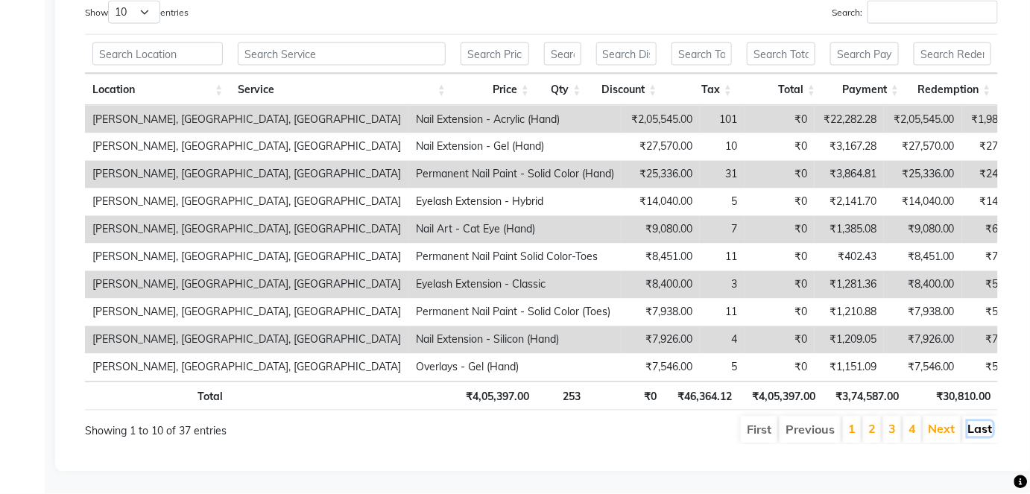
click at [985, 422] on link "Last" at bounding box center [980, 429] width 25 height 15
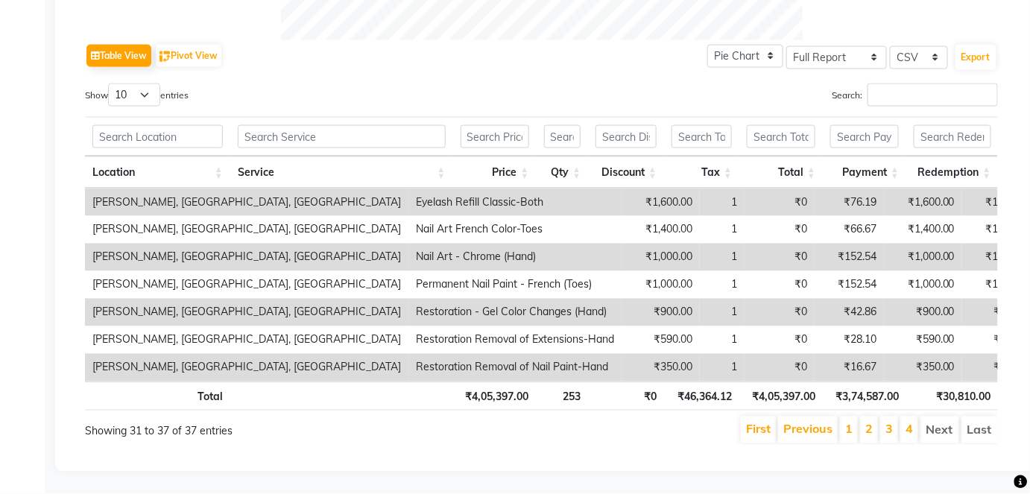
click at [985, 417] on li "Last" at bounding box center [980, 430] width 37 height 27
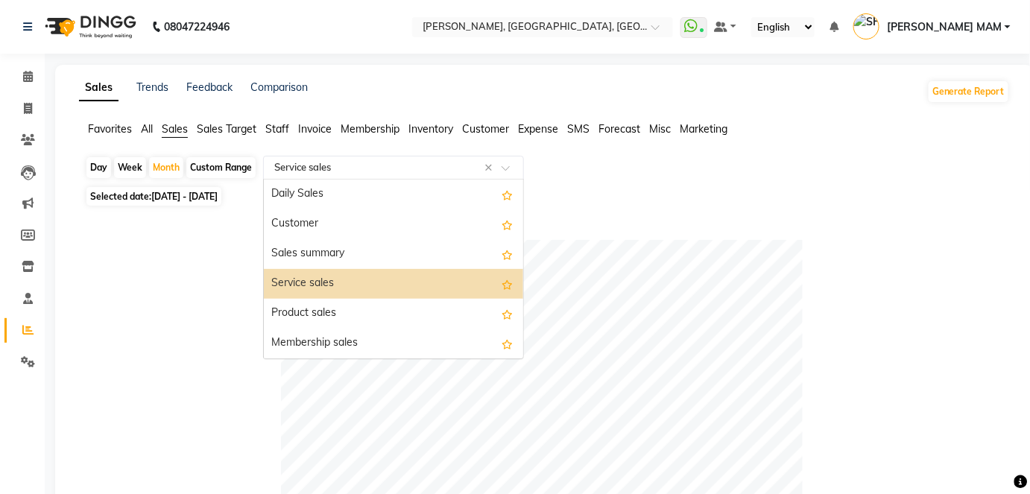
click at [425, 164] on input "text" at bounding box center [378, 167] width 215 height 15
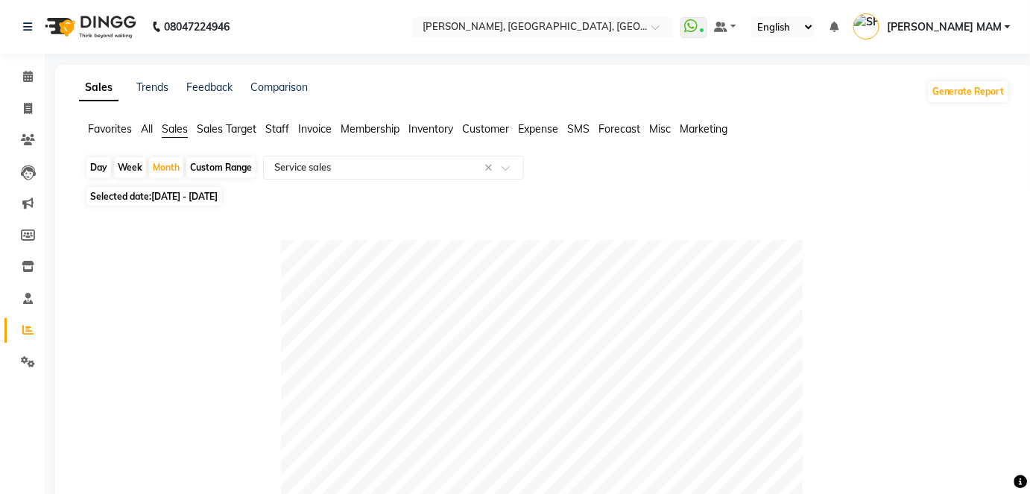
click at [316, 125] on span "Invoice" at bounding box center [315, 128] width 34 height 13
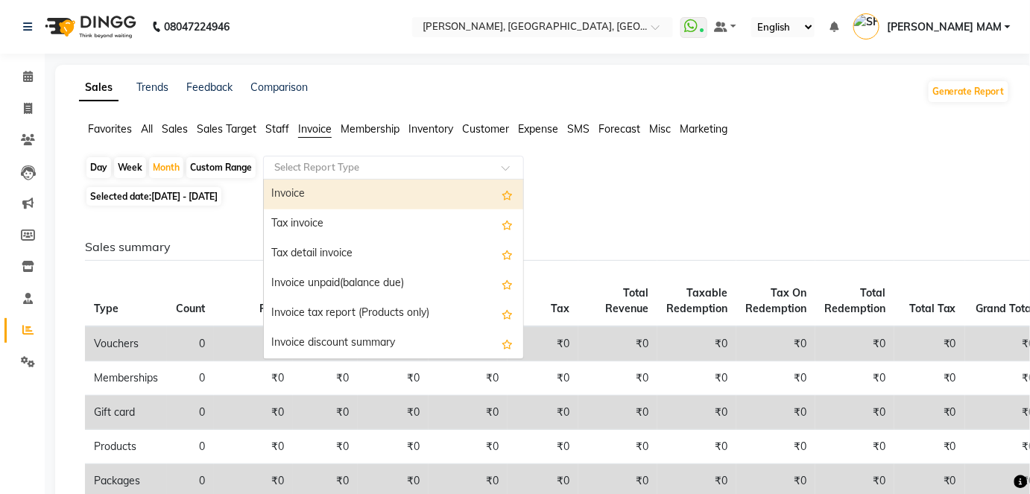
click at [318, 164] on input "text" at bounding box center [378, 167] width 215 height 15
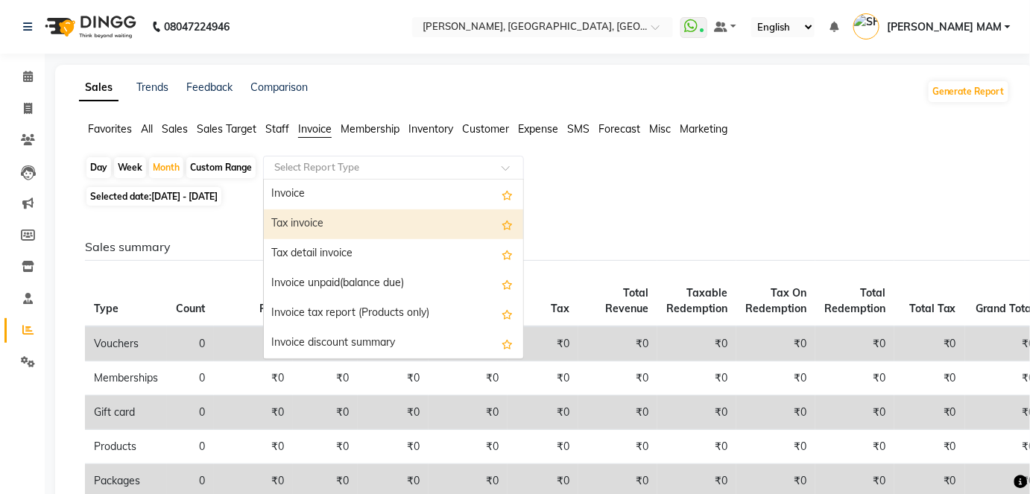
click at [324, 224] on div "Tax invoice" at bounding box center [393, 224] width 259 height 30
select select "full_report"
select select "csv"
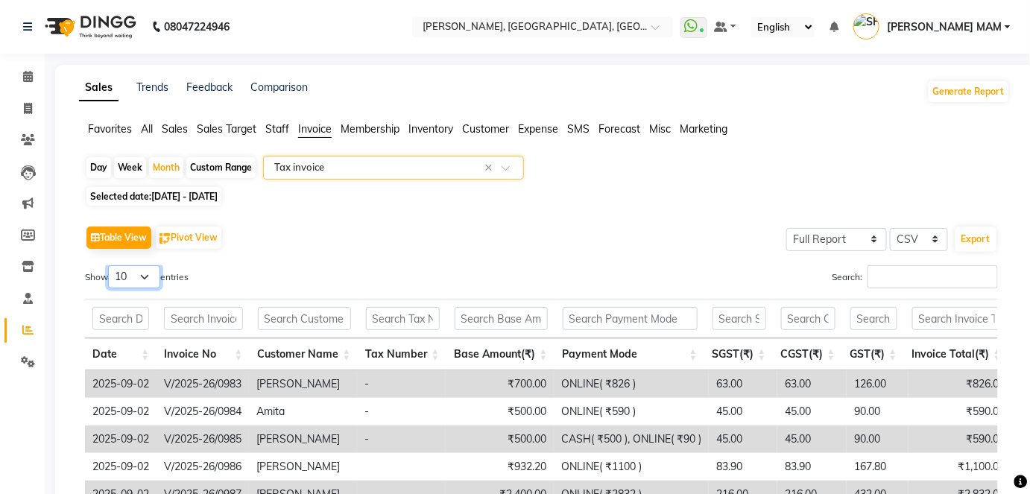
click at [131, 269] on select "10 25 50 100" at bounding box center [134, 276] width 52 height 23
select select "100"
click at [110, 265] on select "10 25 50 100" at bounding box center [134, 276] width 52 height 23
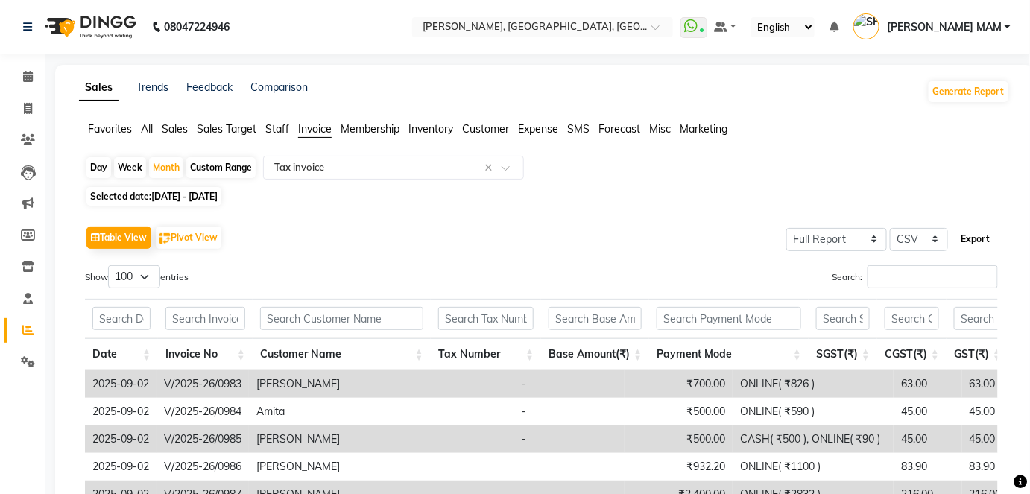
click at [974, 243] on button "Export" at bounding box center [976, 239] width 41 height 25
click at [968, 90] on button "Generate Report" at bounding box center [969, 91] width 80 height 21
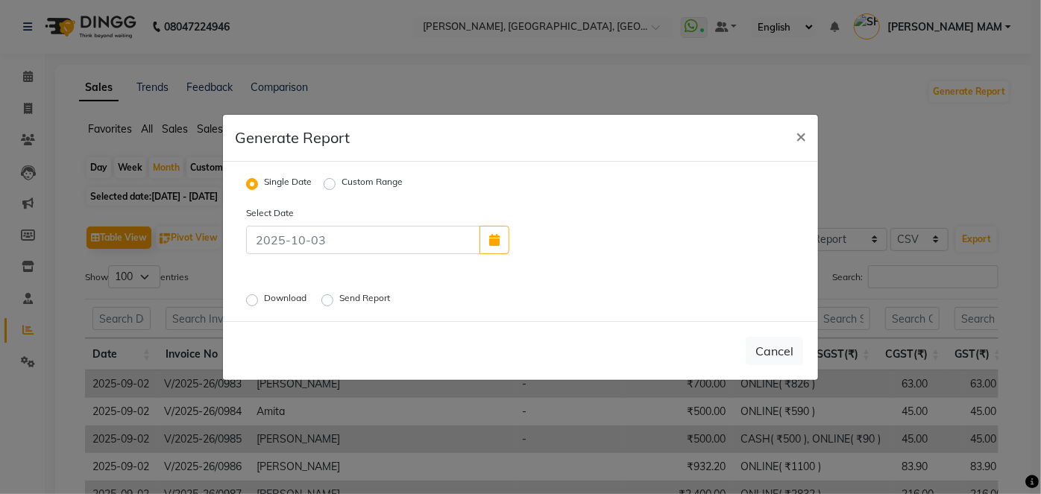
click at [341, 179] on label "Custom Range" at bounding box center [371, 184] width 61 height 18
click at [328, 179] on input "Custom Range" at bounding box center [332, 183] width 10 height 10
radio input "true"
select select "10"
select select "2025"
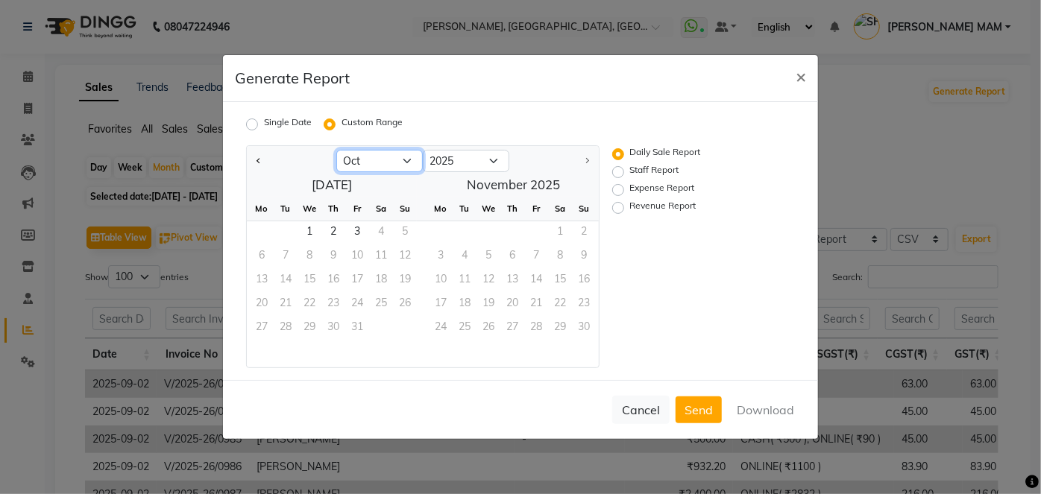
click at [365, 162] on select "Jan Feb Mar Apr May Jun Jul Aug Sep Oct" at bounding box center [379, 161] width 86 height 22
select select "9"
click at [336, 150] on select "Jan Feb Mar Apr May Jun Jul Aug Sep Oct" at bounding box center [379, 161] width 86 height 22
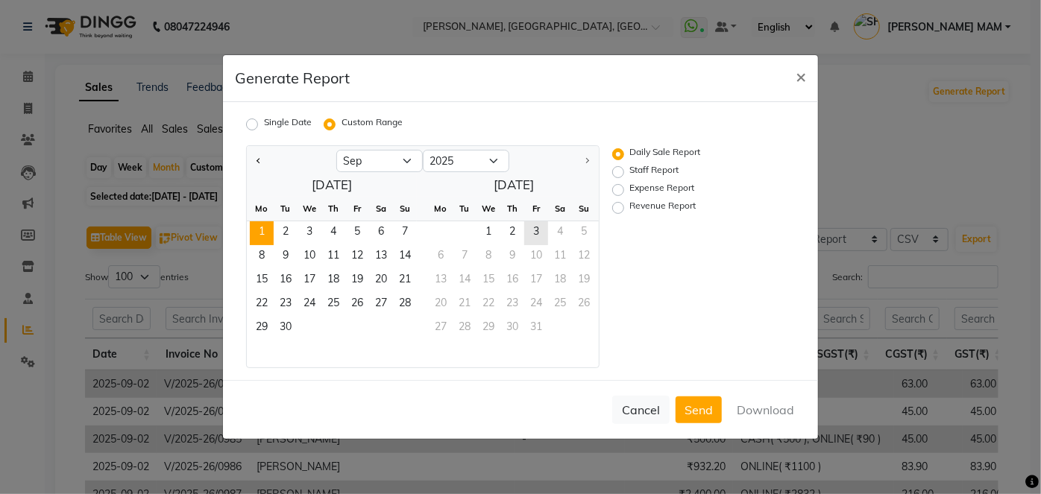
click at [262, 235] on span "1" at bounding box center [262, 233] width 24 height 24
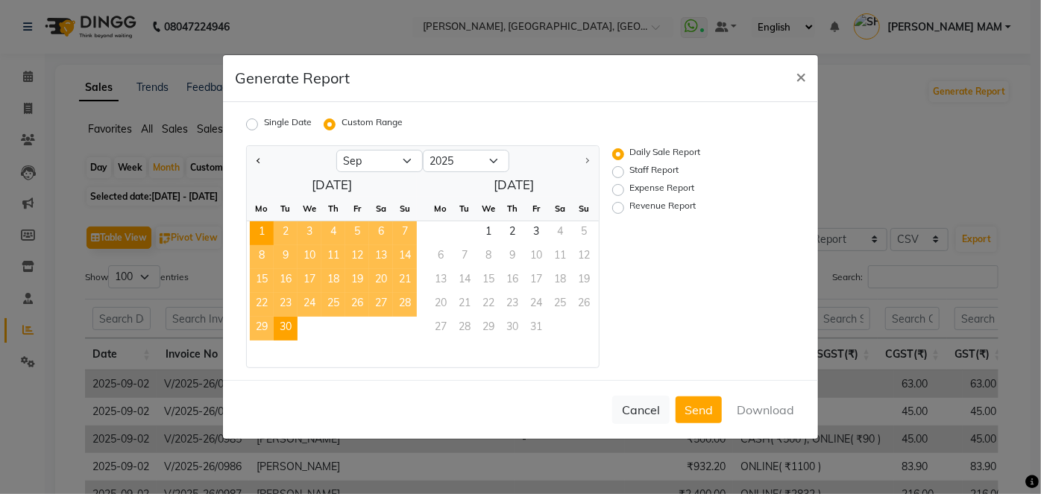
click at [287, 324] on span "30" at bounding box center [286, 329] width 24 height 24
click at [764, 412] on button "Download" at bounding box center [765, 410] width 75 height 27
click at [643, 410] on button "Cancel" at bounding box center [640, 410] width 57 height 28
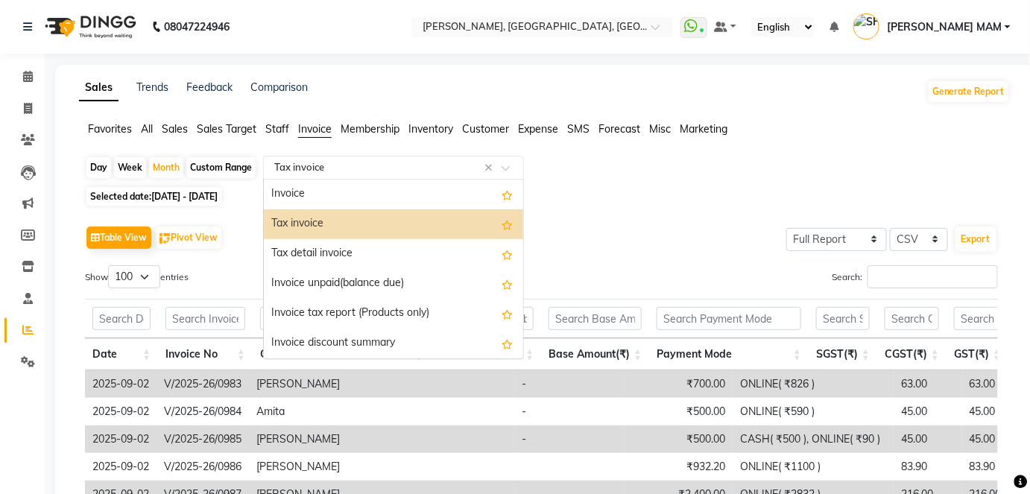
click at [362, 166] on input "text" at bounding box center [378, 167] width 215 height 15
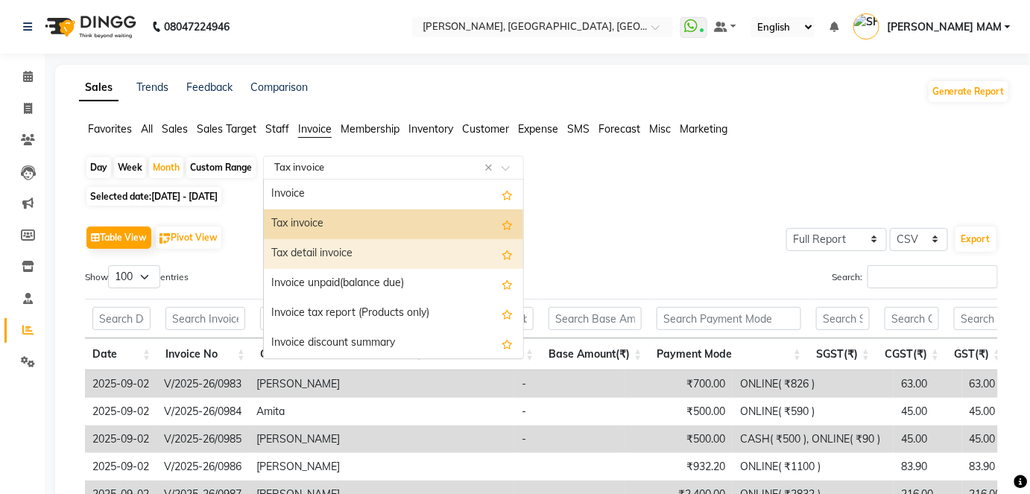
click at [365, 255] on div "Tax detail invoice" at bounding box center [393, 254] width 259 height 30
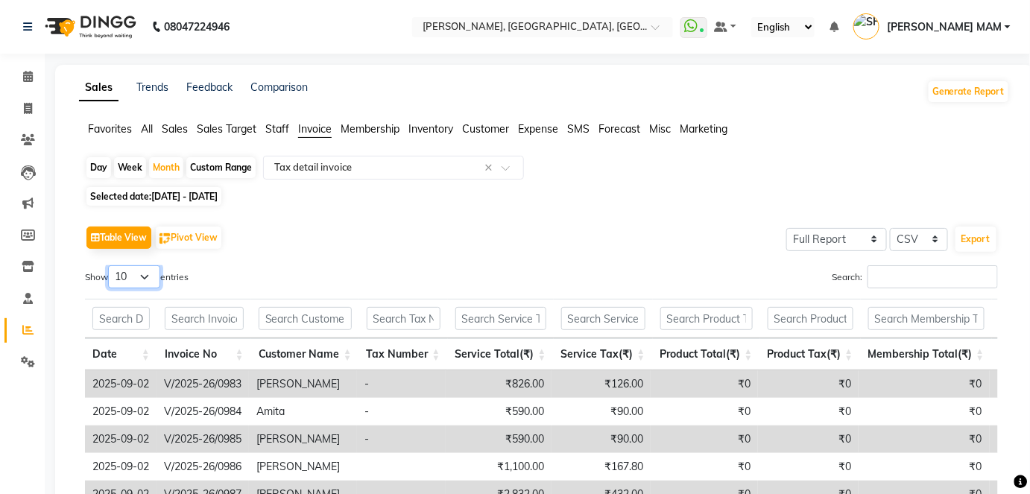
click at [139, 274] on select "10 25 50 100" at bounding box center [134, 276] width 52 height 23
select select "100"
click at [110, 265] on select "10 25 50 100" at bounding box center [134, 276] width 52 height 23
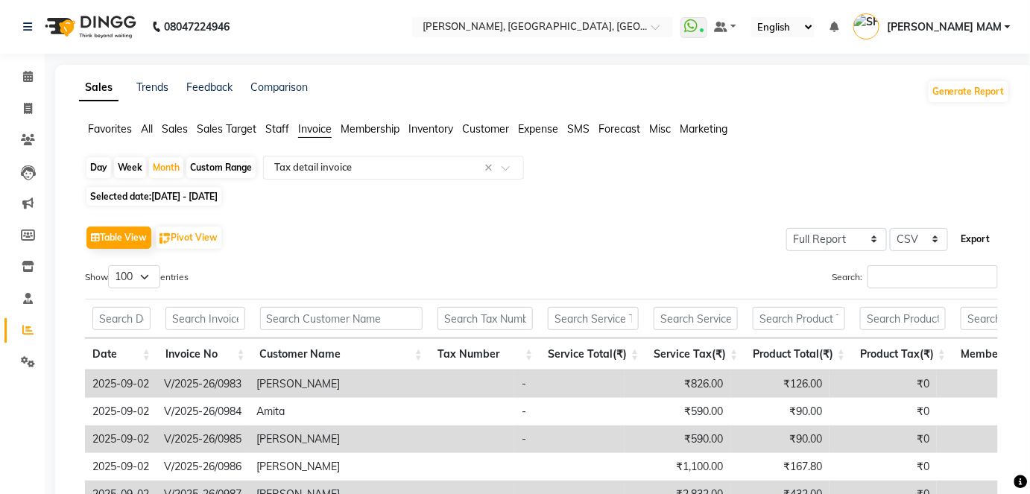
click at [980, 237] on button "Export" at bounding box center [976, 239] width 41 height 25
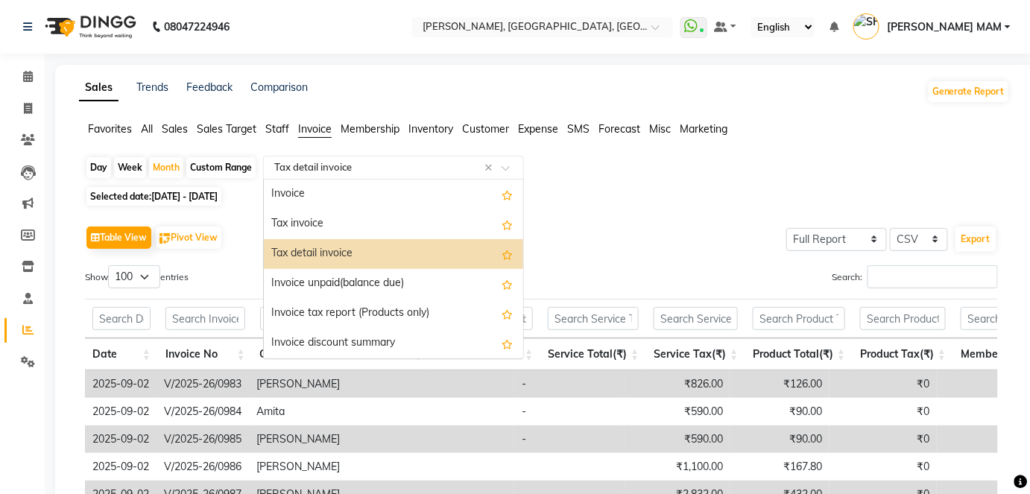
click at [400, 177] on div "Select Report Type × Tax detail invoice ×" at bounding box center [393, 168] width 261 height 24
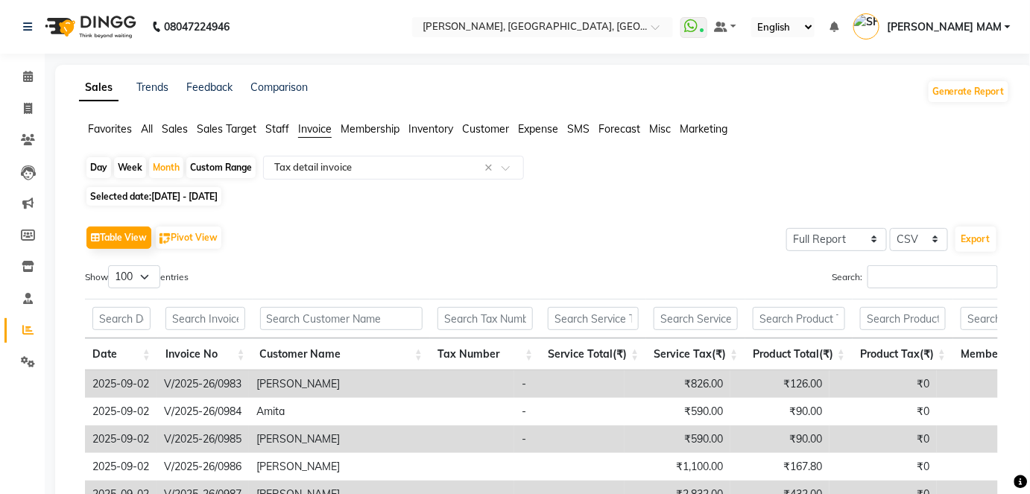
click at [166, 126] on span "Sales" at bounding box center [175, 128] width 26 height 13
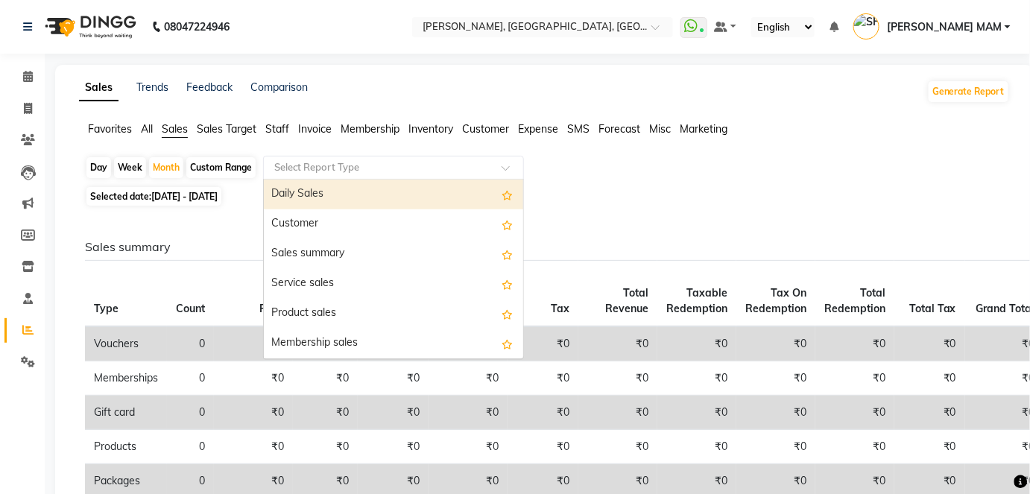
click at [389, 162] on input "text" at bounding box center [378, 167] width 215 height 15
click at [385, 197] on div "Daily Sales" at bounding box center [393, 195] width 259 height 30
select select "full_report"
select select "csv"
